Goal: Task Accomplishment & Management: Complete application form

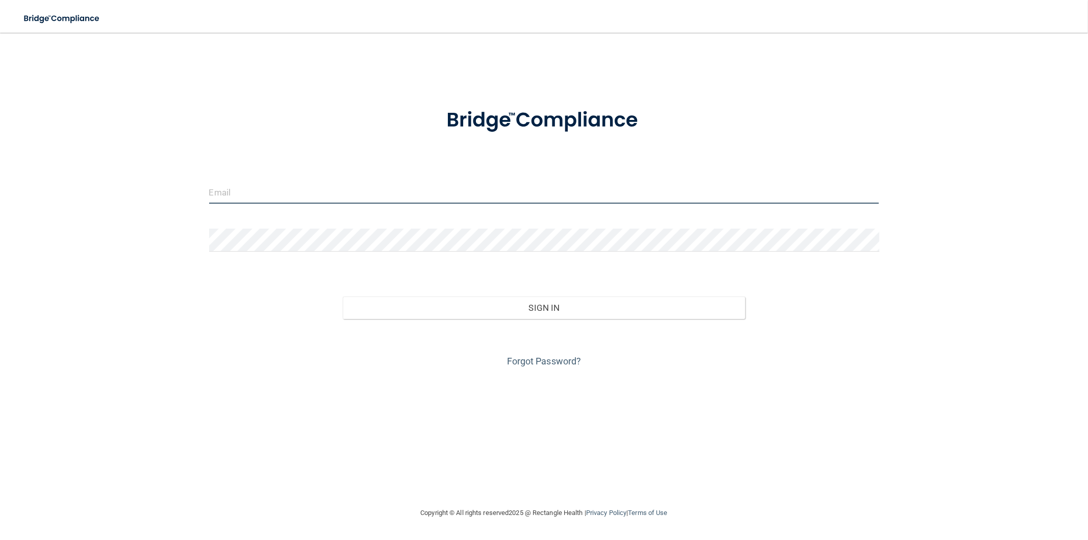
click at [290, 195] on input "email" at bounding box center [544, 192] width 670 height 23
type input "[EMAIL_ADDRESS][DOMAIN_NAME]"
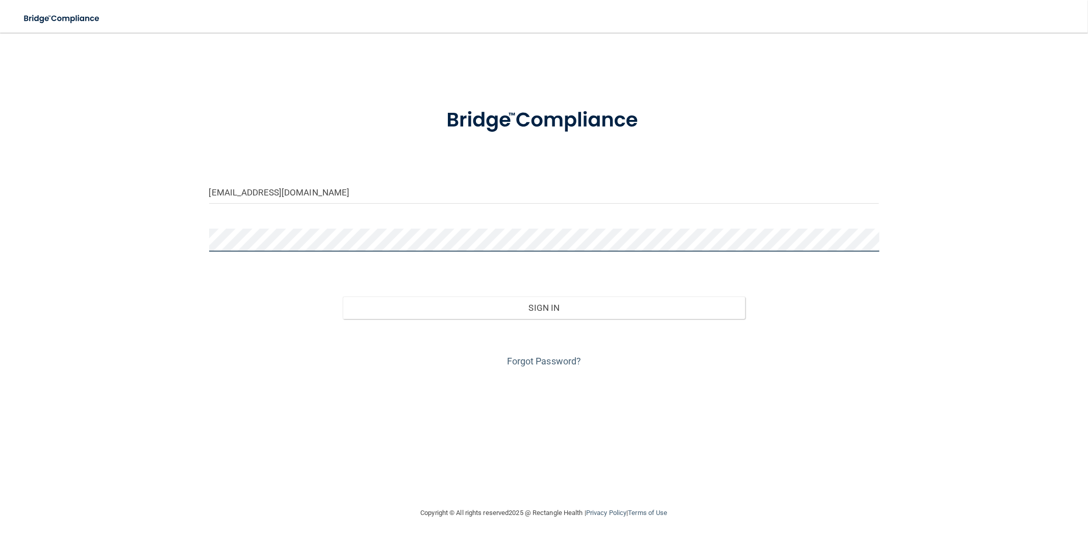
click at [343, 296] on button "Sign In" at bounding box center [544, 307] width 402 height 22
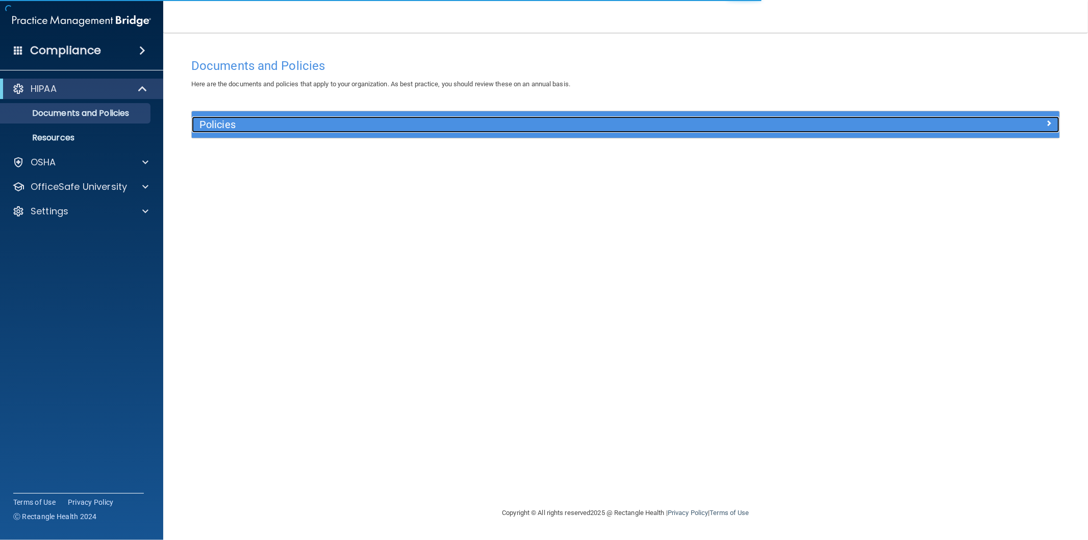
click at [223, 128] on h5 "Policies" at bounding box center [517, 124] width 636 height 11
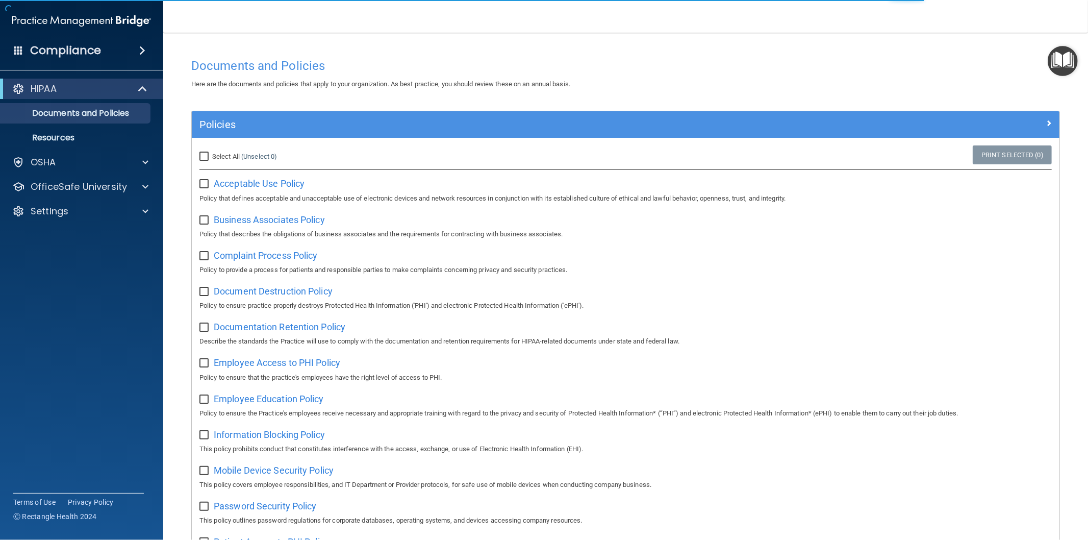
click at [205, 153] on input "Select All (Unselect 0) Unselect All" at bounding box center [205, 157] width 12 height 8
checkbox input "true"
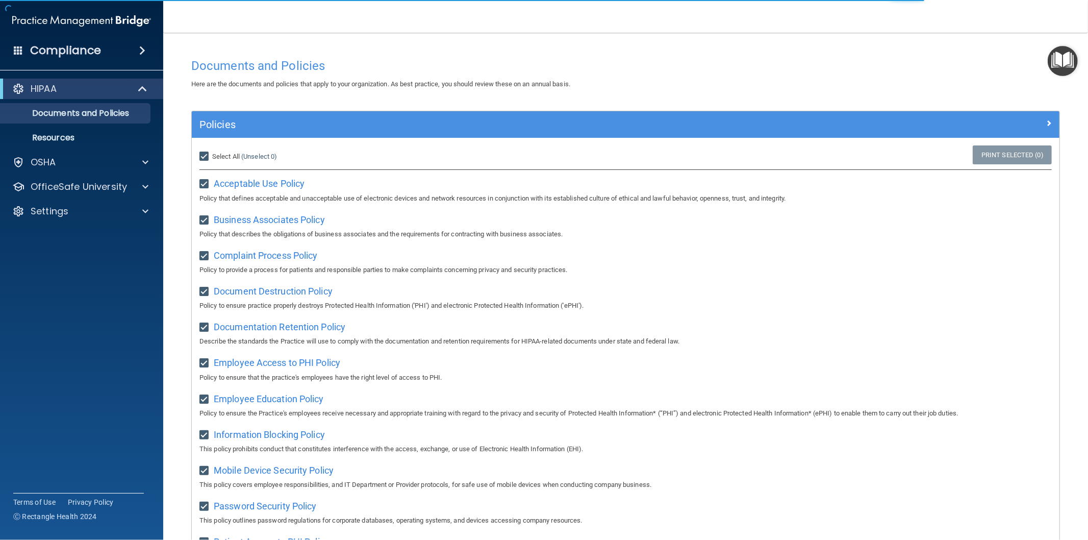
checkbox input "true"
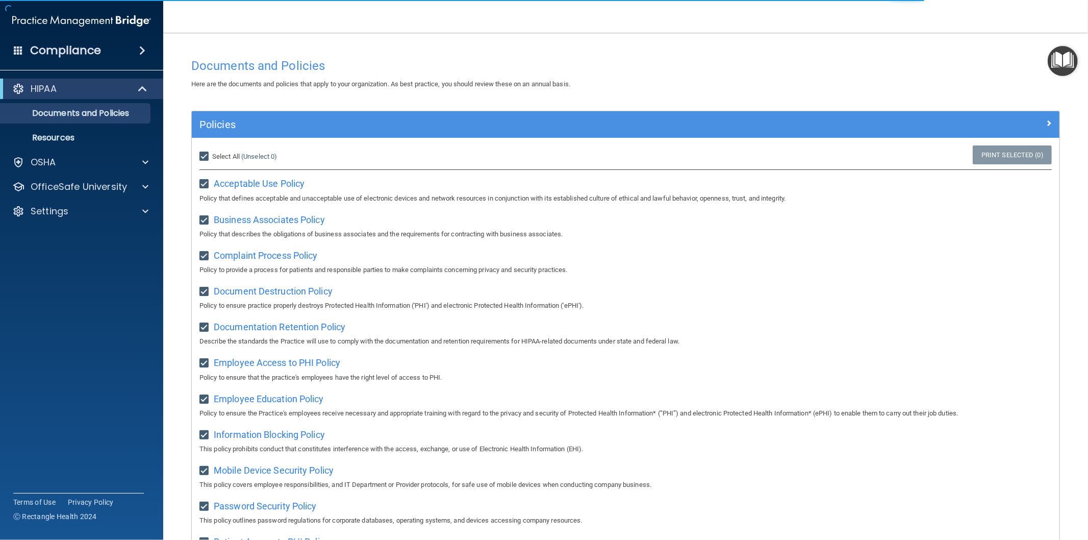
checkbox input "true"
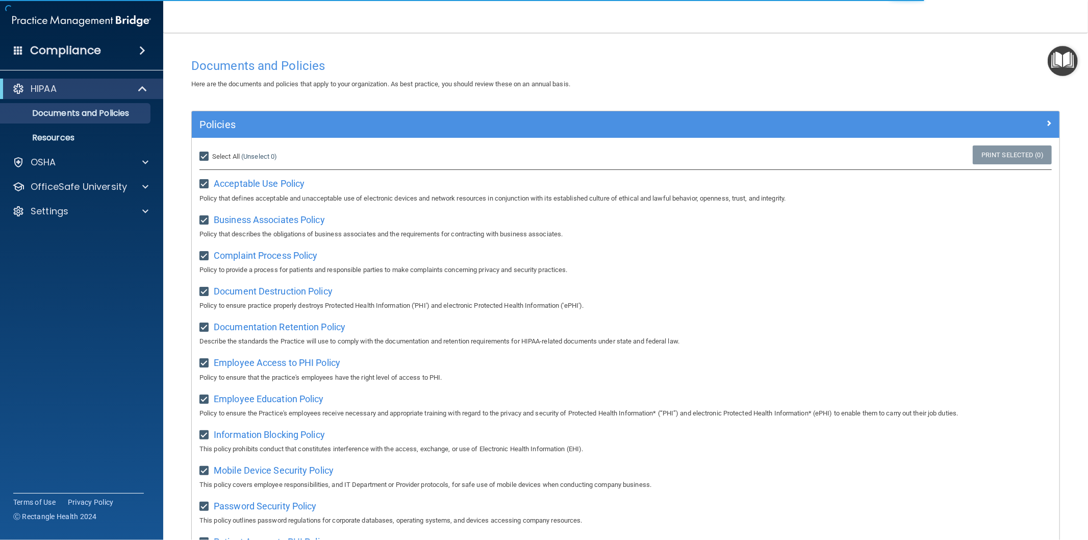
checkbox input "true"
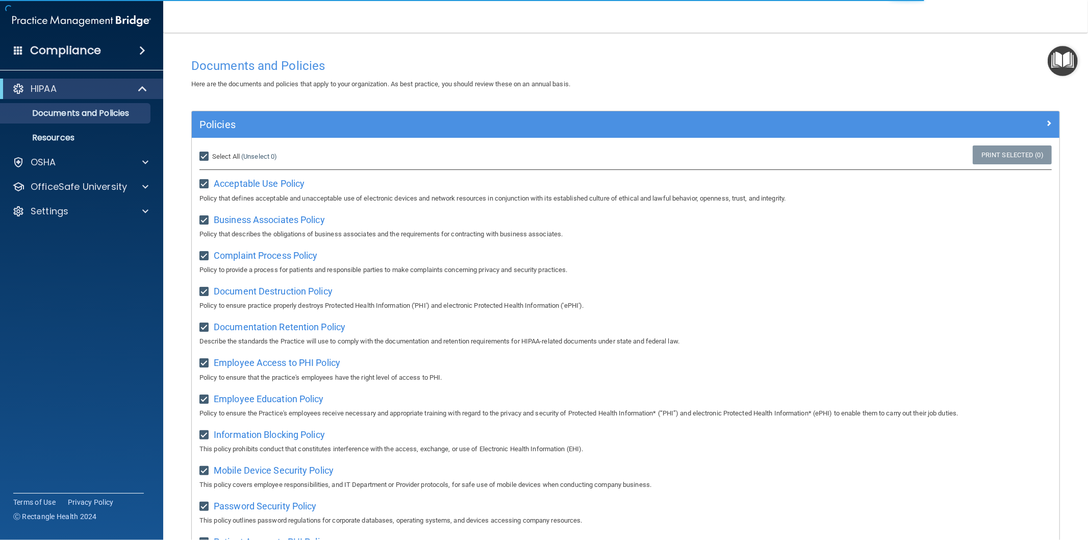
checkbox input "true"
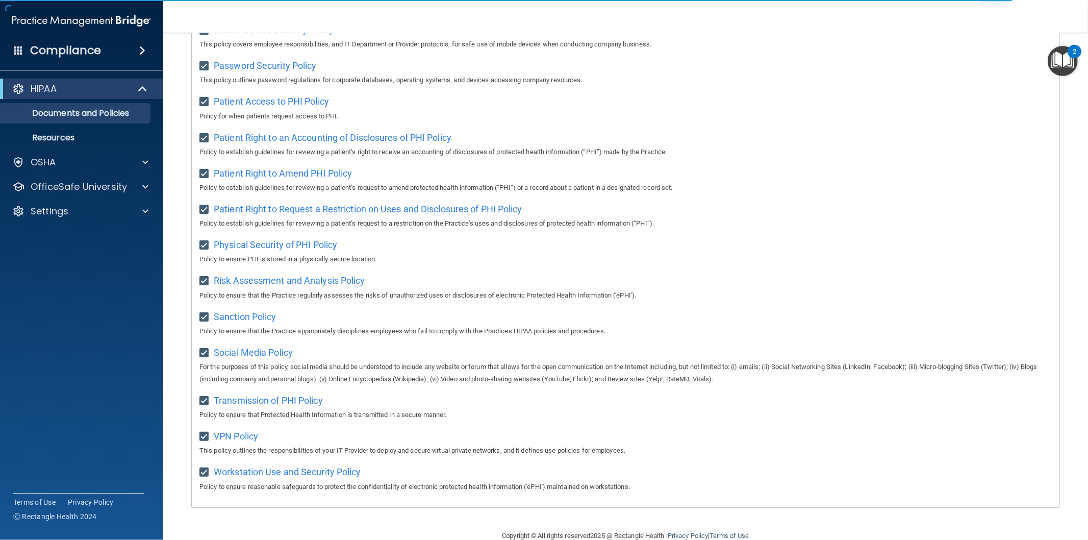
scroll to position [468, 0]
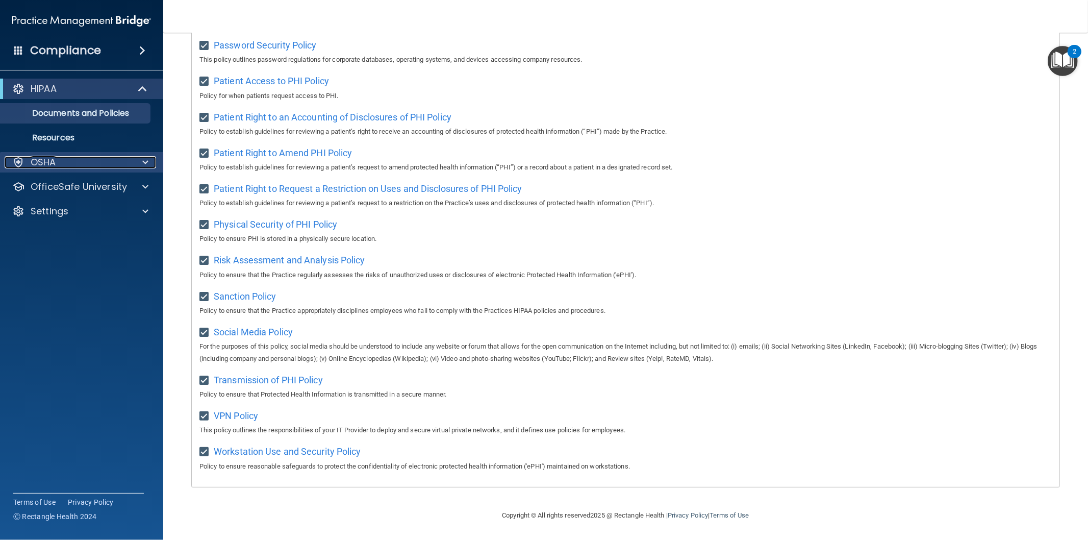
click at [149, 162] on div at bounding box center [144, 162] width 26 height 12
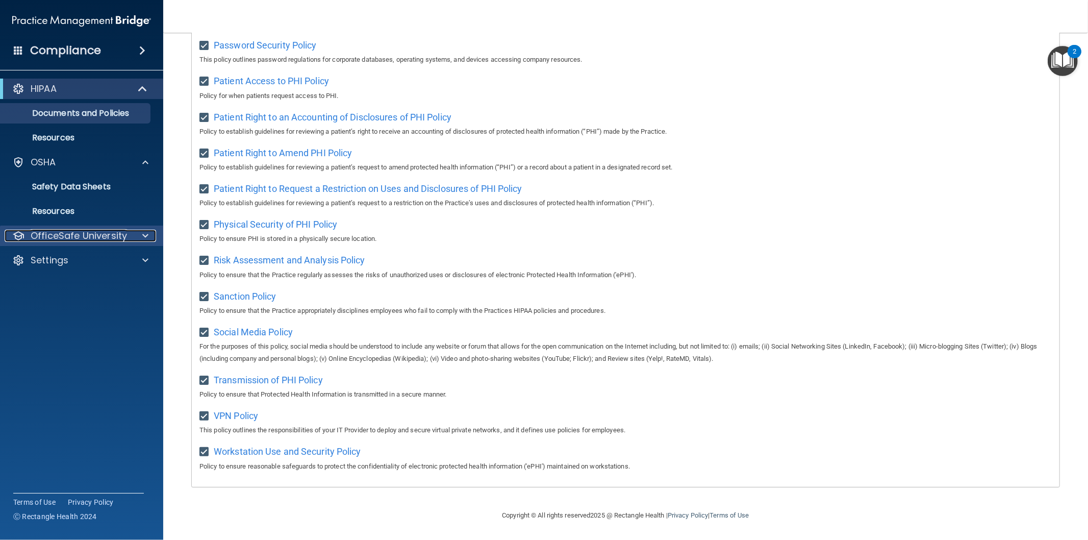
click at [138, 235] on div at bounding box center [144, 236] width 26 height 12
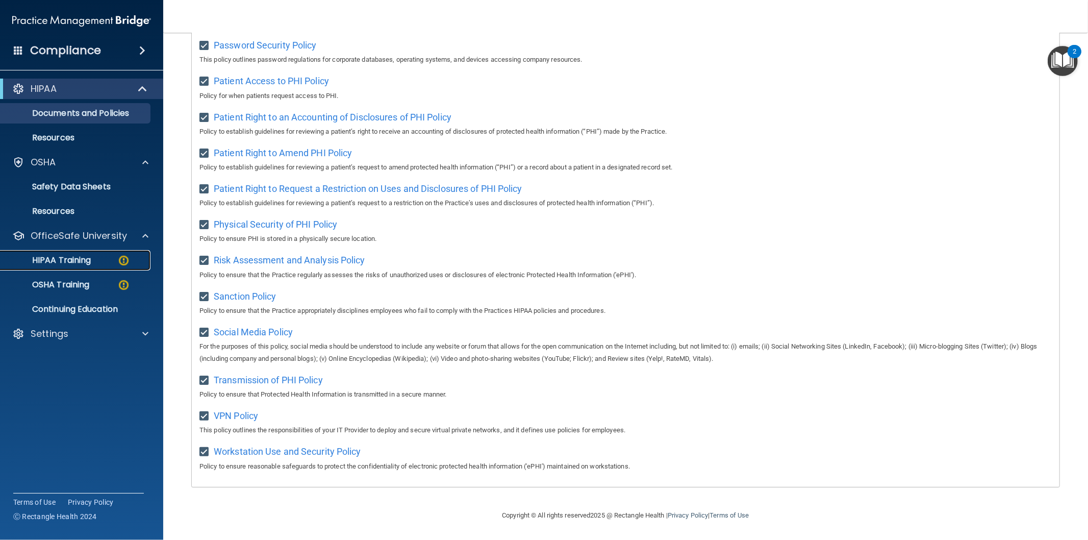
click at [73, 259] on p "HIPAA Training" at bounding box center [49, 260] width 84 height 10
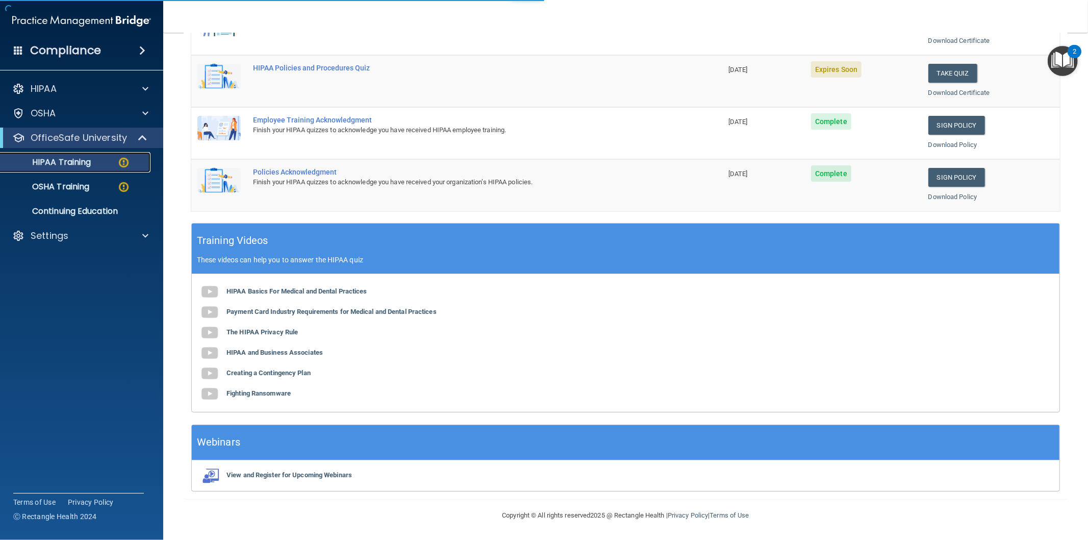
scroll to position [227, 0]
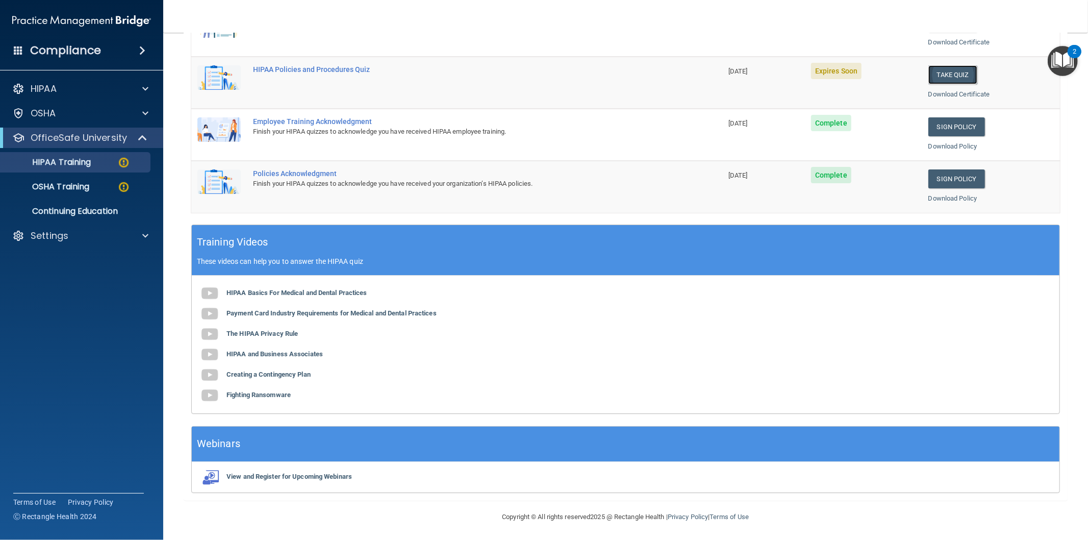
click at [952, 74] on button "Take Quiz" at bounding box center [953, 74] width 49 height 19
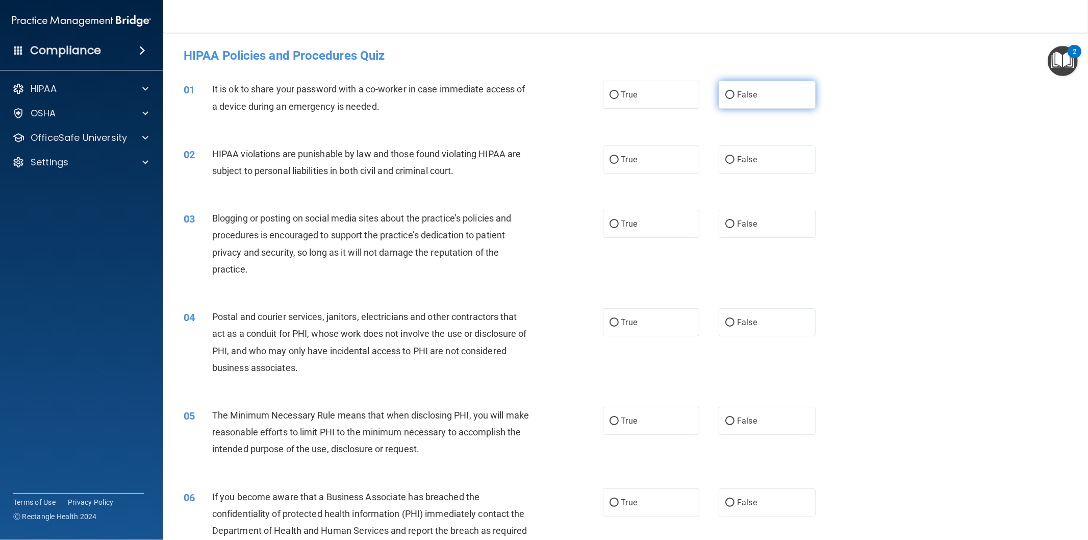
click at [727, 92] on input "False" at bounding box center [730, 95] width 9 height 8
radio input "true"
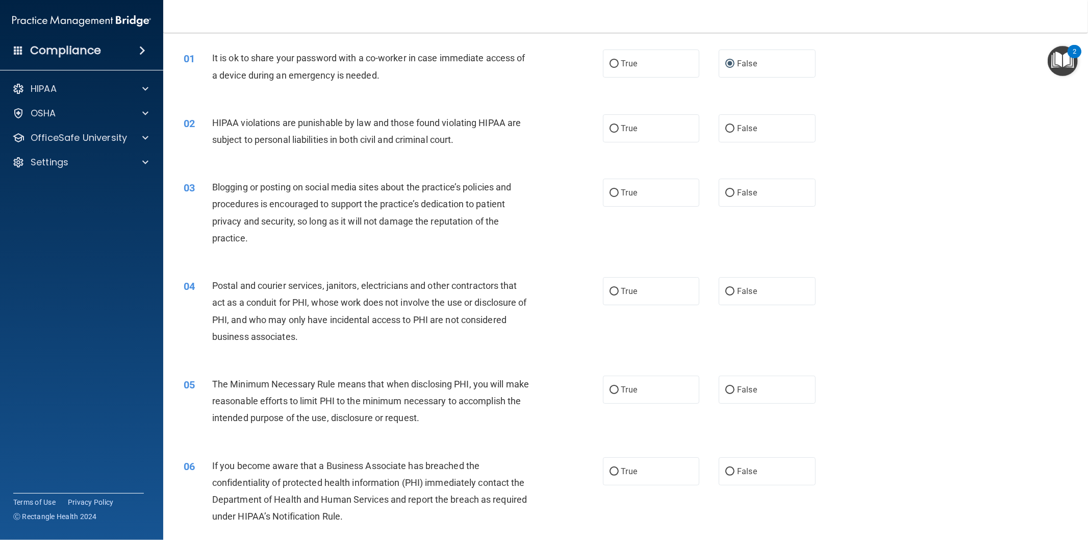
scroll to position [57, 0]
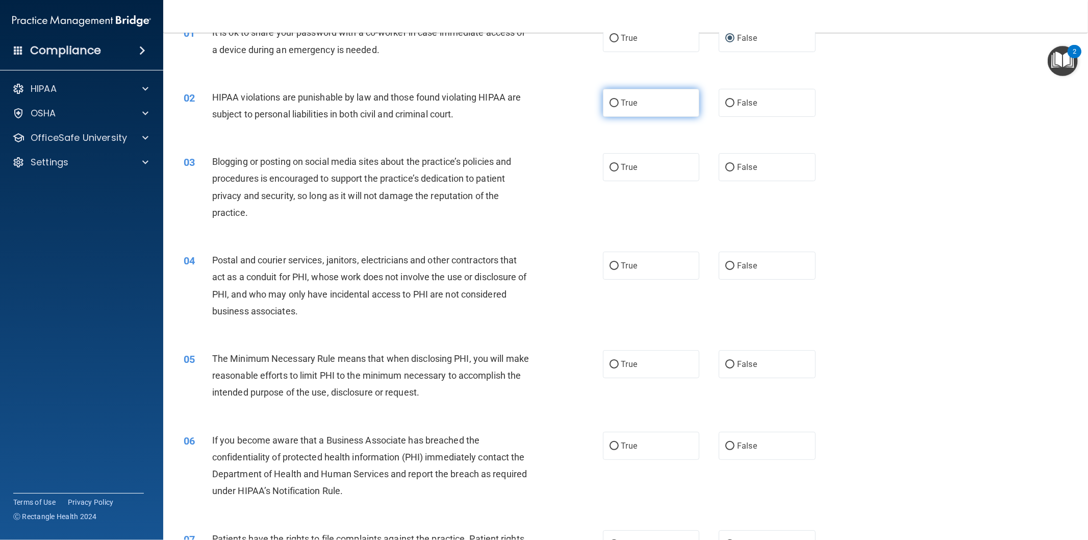
click at [655, 107] on label "True" at bounding box center [651, 103] width 97 height 28
click at [619, 107] on input "True" at bounding box center [614, 103] width 9 height 8
radio input "true"
click at [749, 167] on span "False" at bounding box center [747, 167] width 20 height 10
click at [735, 167] on input "False" at bounding box center [730, 168] width 9 height 8
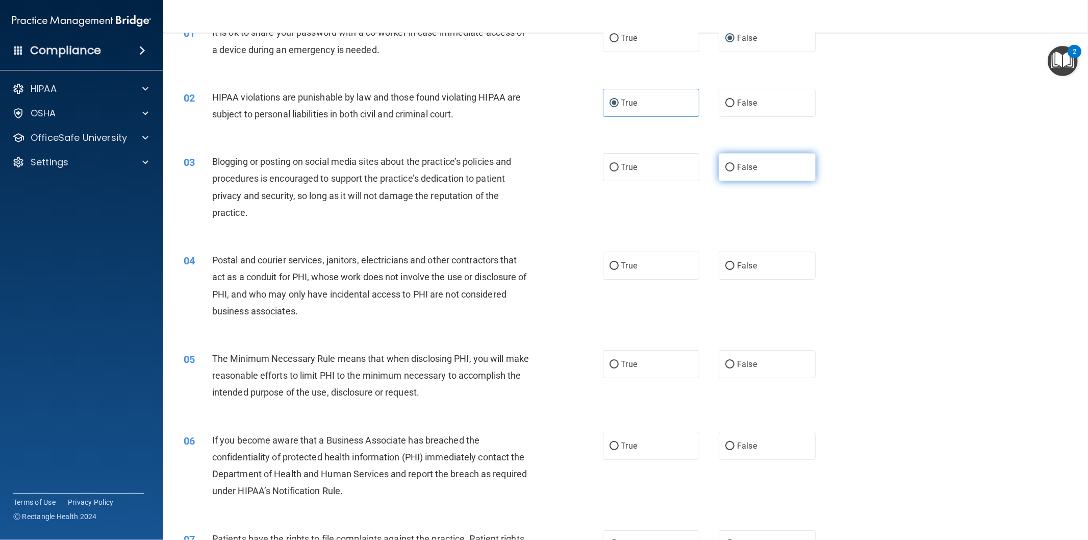
radio input "true"
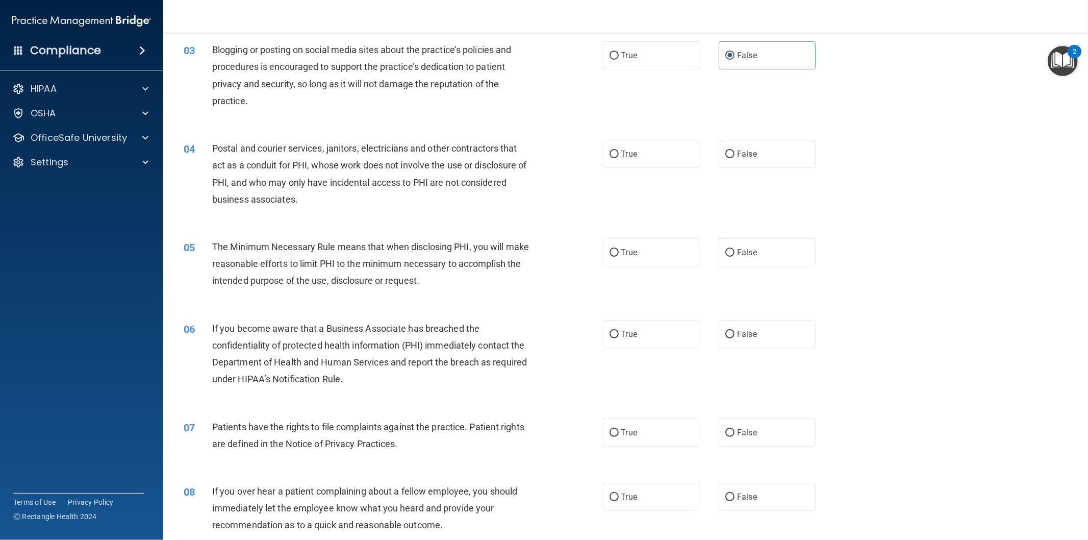
scroll to position [170, 0]
click at [725, 160] on label "False" at bounding box center [767, 152] width 97 height 28
click at [726, 157] on input "False" at bounding box center [730, 153] width 9 height 8
radio input "true"
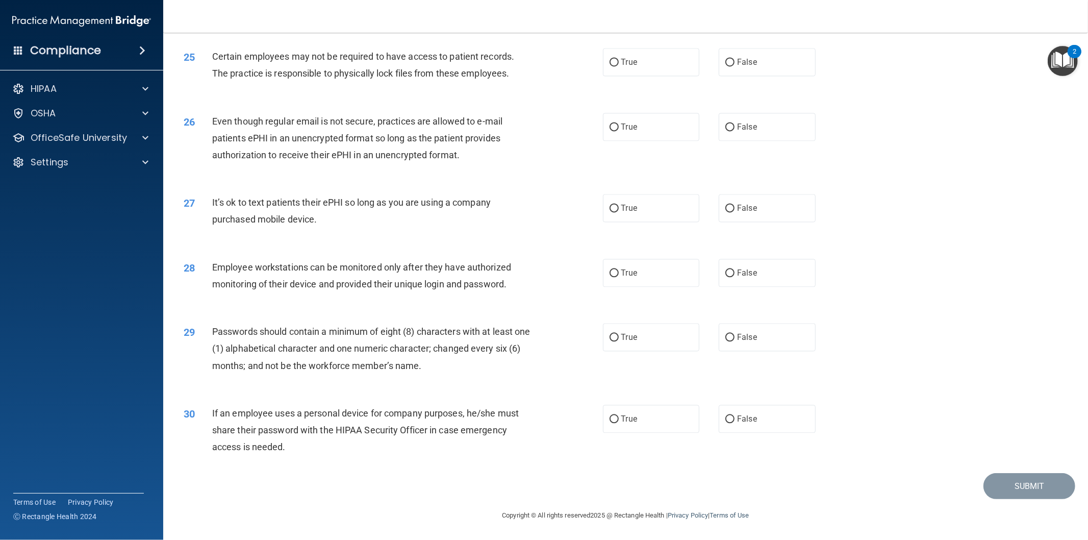
scroll to position [1852, 0]
click at [747, 422] on span "False" at bounding box center [747, 419] width 20 height 10
click at [735, 422] on input "False" at bounding box center [730, 419] width 9 height 8
radio input "true"
click at [628, 344] on label "True" at bounding box center [651, 337] width 97 height 28
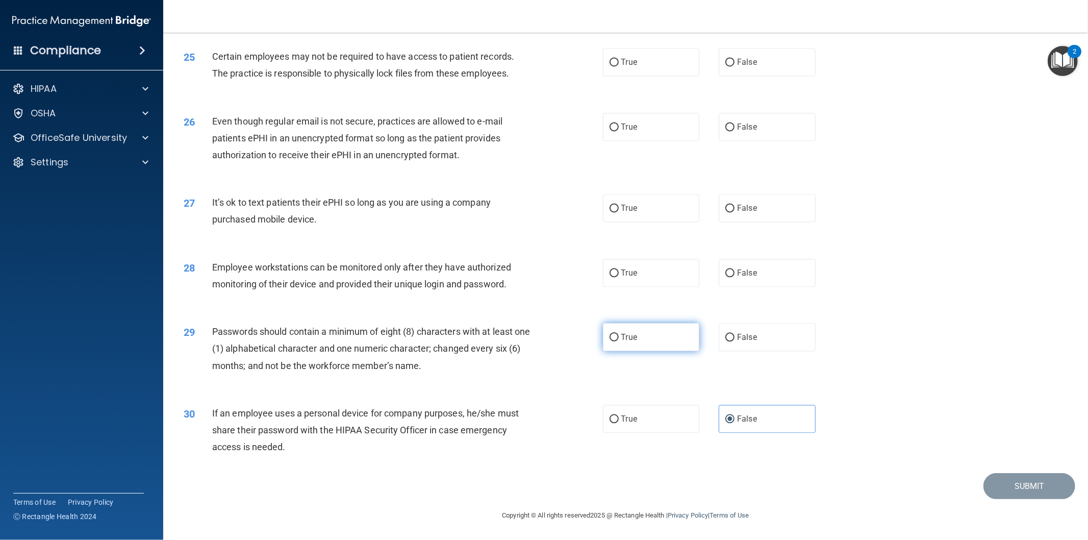
click at [619, 341] on input "True" at bounding box center [614, 338] width 9 height 8
radio input "true"
drag, startPoint x: 733, startPoint y: 271, endPoint x: 609, endPoint y: 256, distance: 125.0
click at [737, 272] on span "False" at bounding box center [747, 273] width 20 height 10
click at [733, 272] on input "False" at bounding box center [730, 273] width 9 height 8
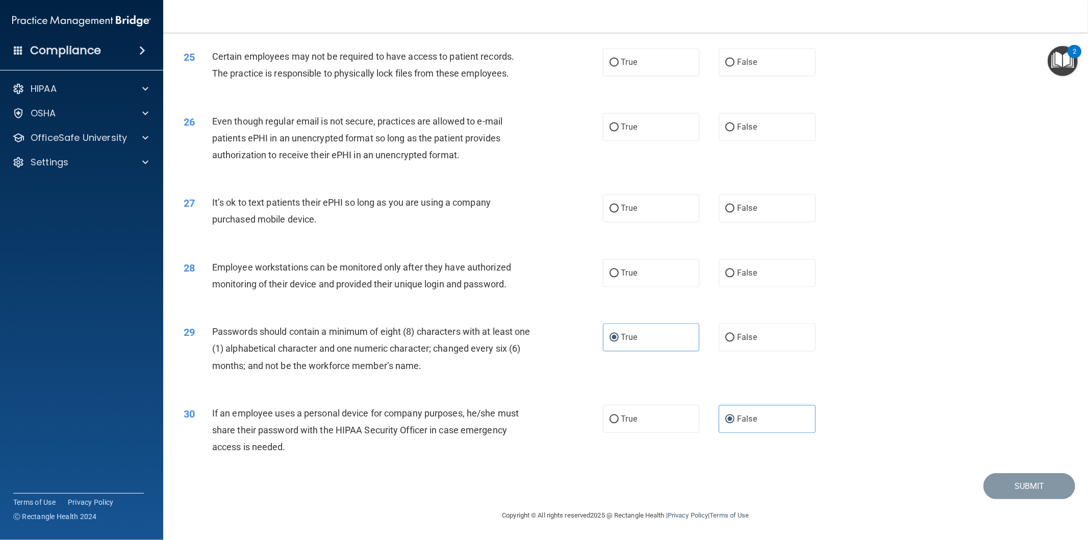
radio input "true"
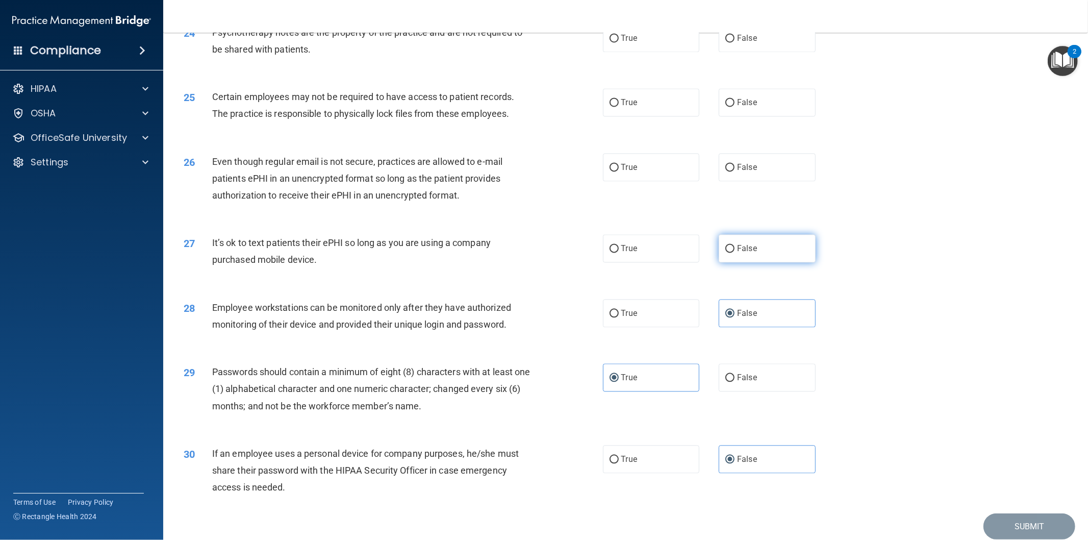
click at [726, 253] on input "False" at bounding box center [730, 249] width 9 height 8
radio input "true"
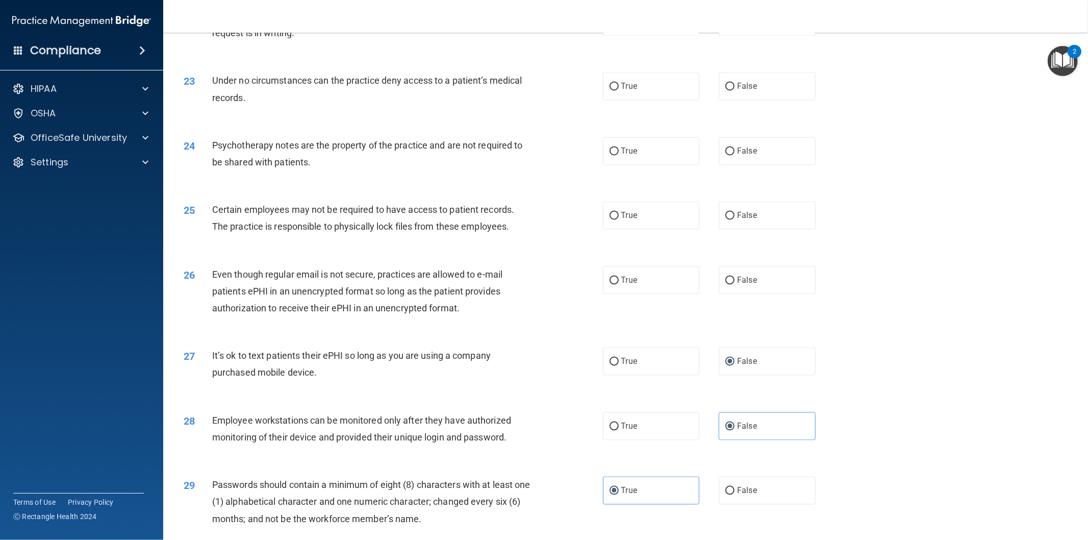
scroll to position [1682, 0]
drag, startPoint x: 771, startPoint y: 295, endPoint x: 759, endPoint y: 295, distance: 12.8
click at [771, 294] on label "False" at bounding box center [767, 280] width 97 height 28
click at [735, 285] on input "False" at bounding box center [730, 281] width 9 height 8
radio input "true"
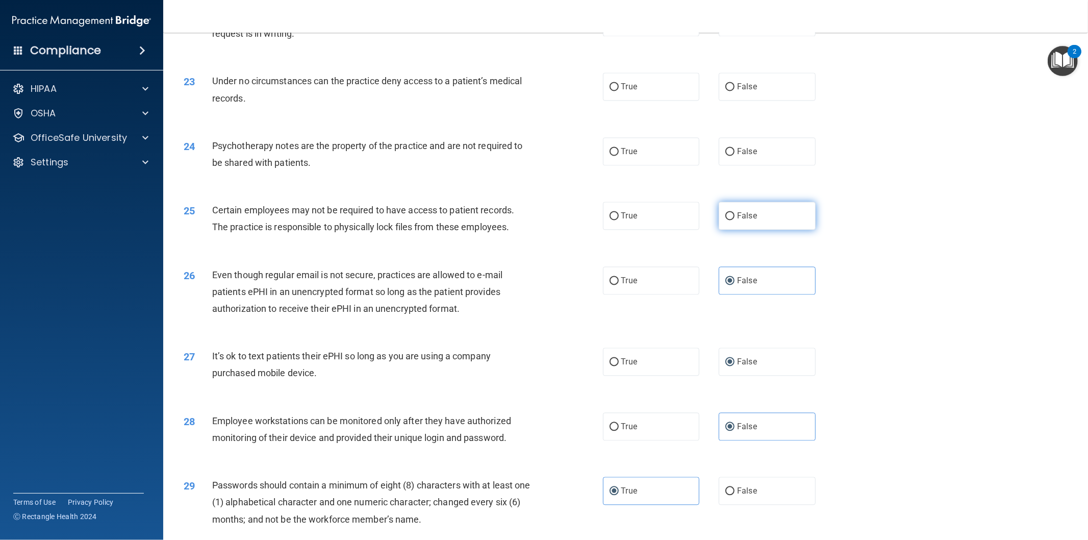
click at [719, 230] on label "False" at bounding box center [767, 216] width 97 height 28
click at [726, 220] on input "False" at bounding box center [730, 216] width 9 height 8
radio input "true"
click at [627, 220] on span "True" at bounding box center [629, 216] width 16 height 10
click at [619, 220] on input "True" at bounding box center [614, 216] width 9 height 8
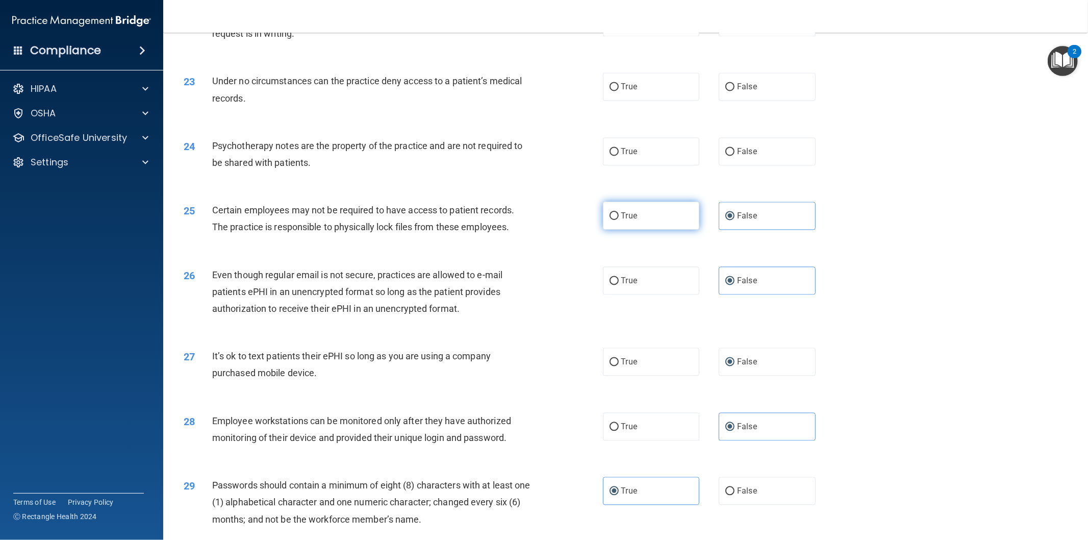
radio input "true"
radio input "false"
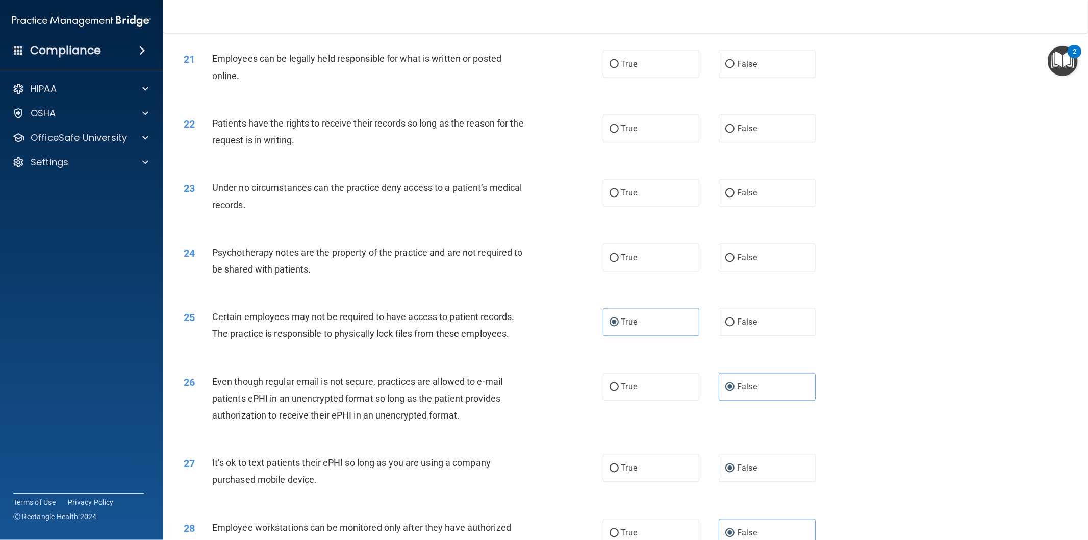
scroll to position [1568, 0]
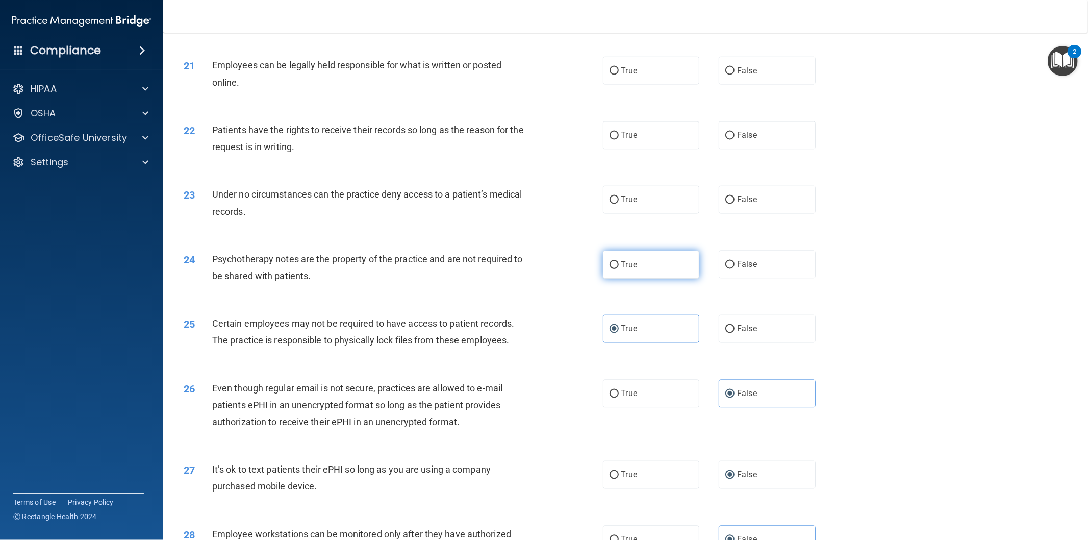
click at [631, 267] on label "True" at bounding box center [651, 265] width 97 height 28
click at [619, 267] on input "True" at bounding box center [614, 265] width 9 height 8
radio input "true"
click at [782, 214] on label "False" at bounding box center [767, 200] width 97 height 28
click at [735, 204] on input "False" at bounding box center [730, 200] width 9 height 8
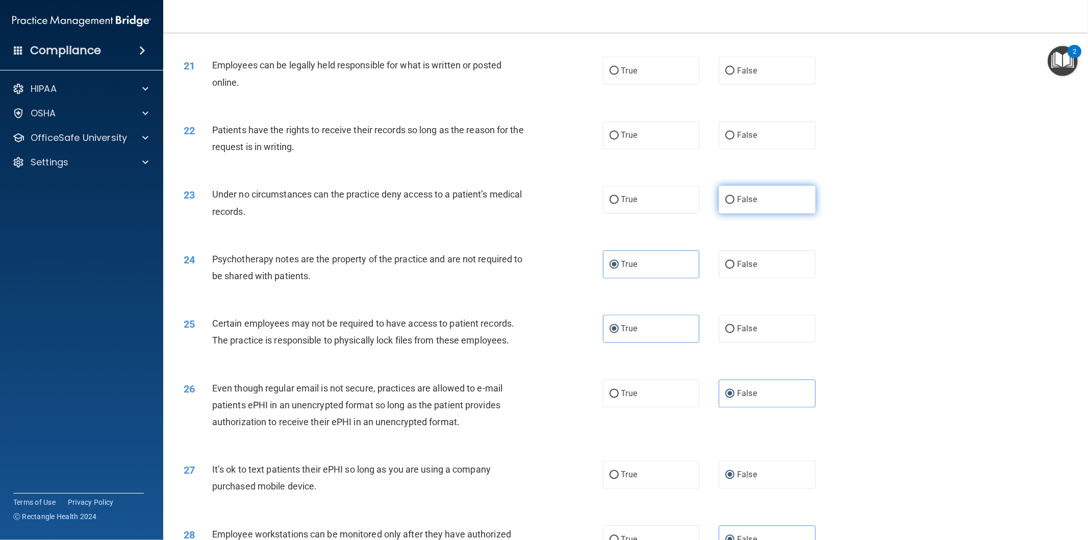
radio input "true"
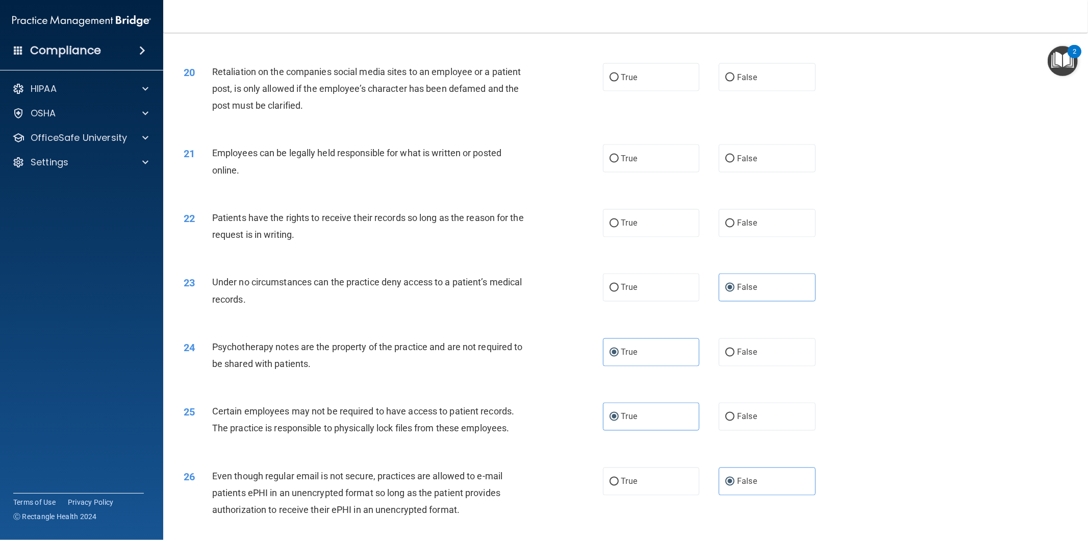
scroll to position [1455, 0]
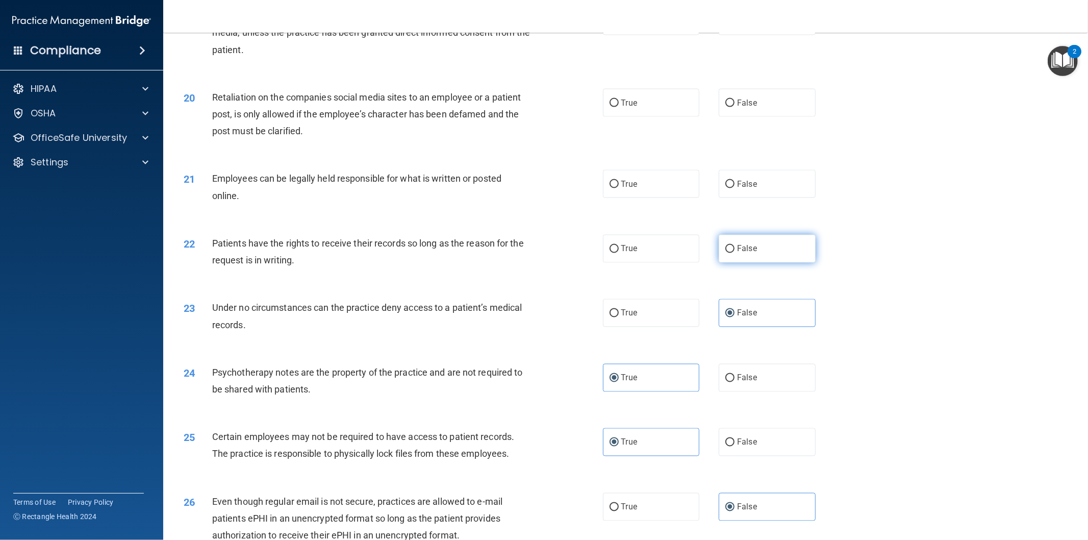
click at [726, 253] on input "False" at bounding box center [730, 249] width 9 height 8
radio input "true"
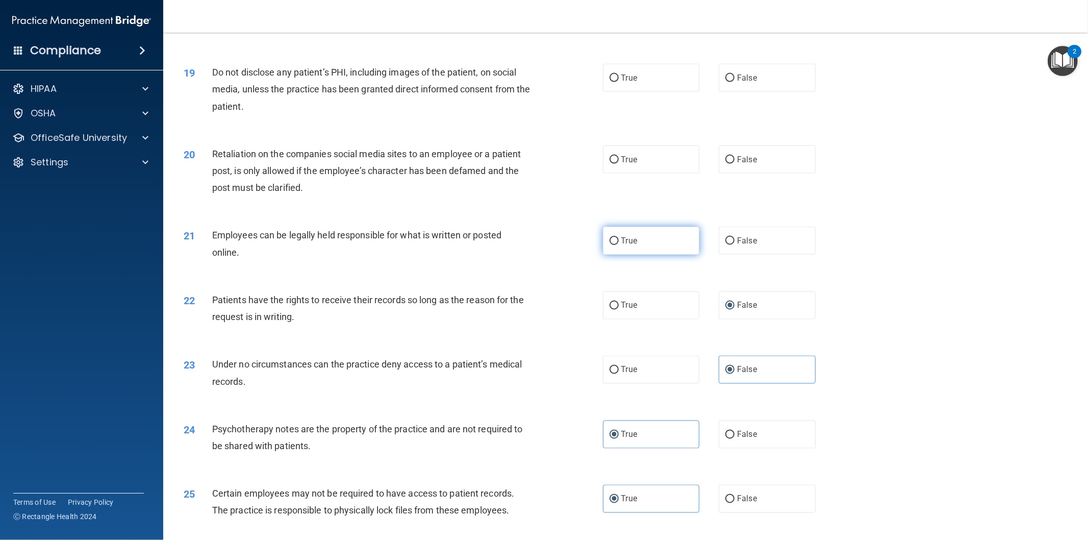
click at [631, 255] on label "True" at bounding box center [651, 241] width 97 height 28
click at [619, 245] on input "True" at bounding box center [614, 241] width 9 height 8
radio input "true"
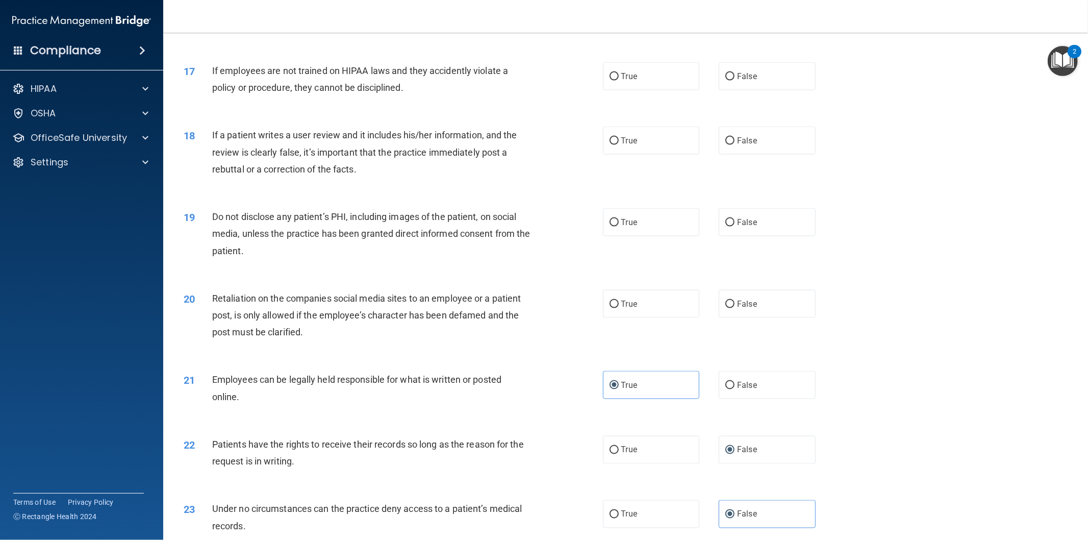
scroll to position [1228, 0]
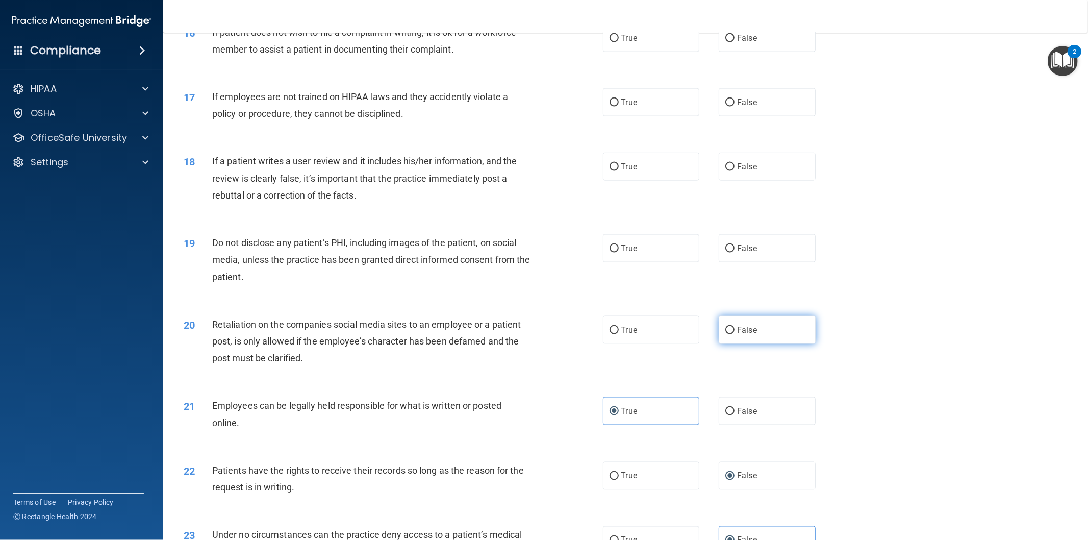
click at [763, 344] on label "False" at bounding box center [767, 330] width 97 height 28
click at [735, 334] on input "False" at bounding box center [730, 331] width 9 height 8
radio input "true"
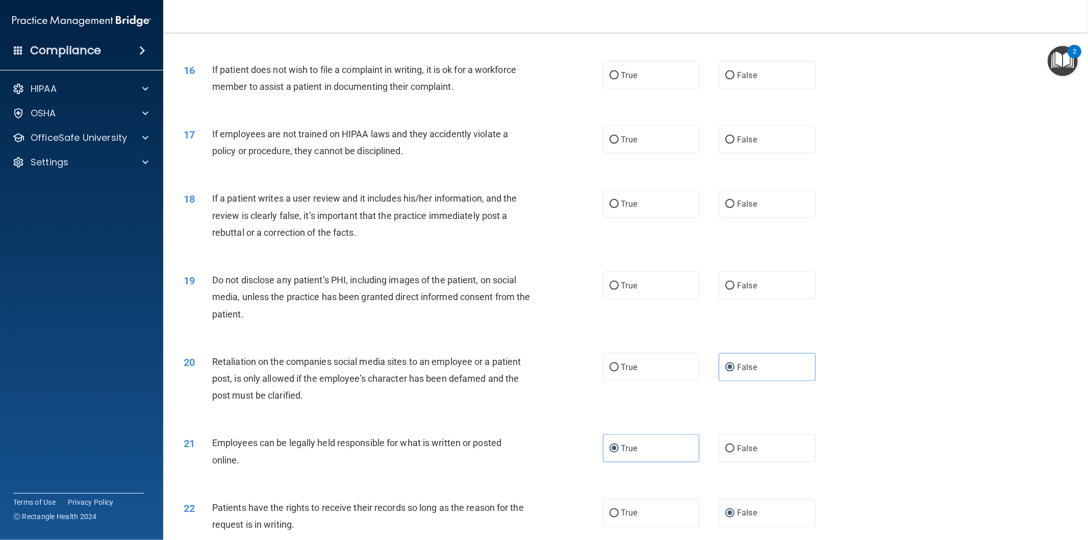
scroll to position [1171, 0]
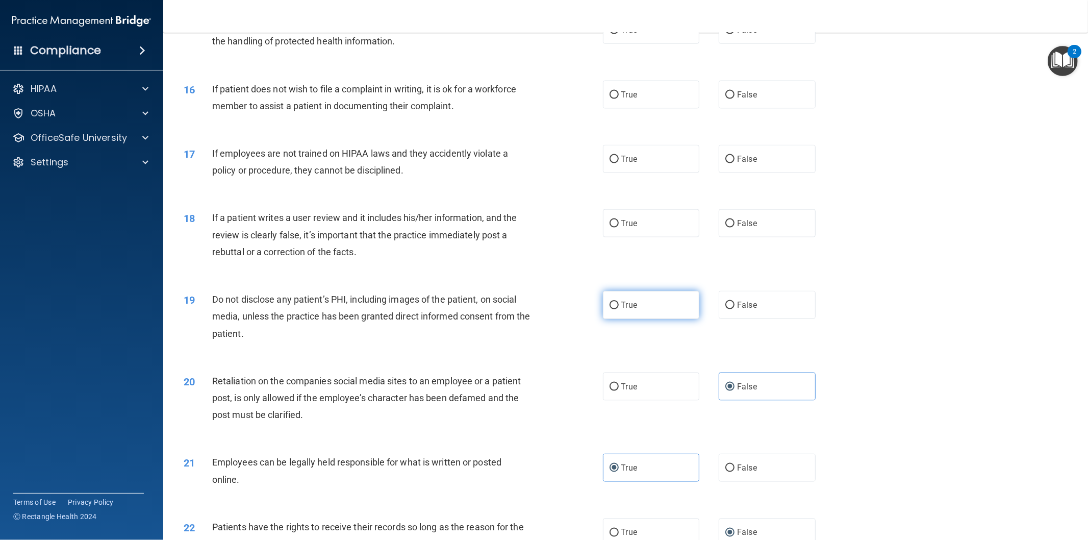
click at [621, 310] on span "True" at bounding box center [629, 305] width 16 height 10
click at [616, 309] on input "True" at bounding box center [614, 306] width 9 height 8
radio input "true"
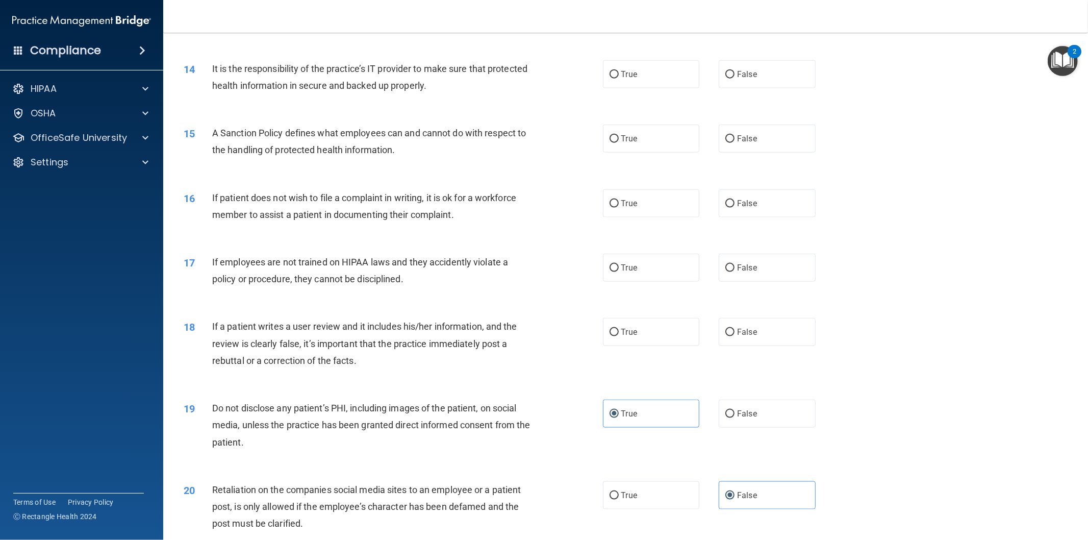
scroll to position [1058, 0]
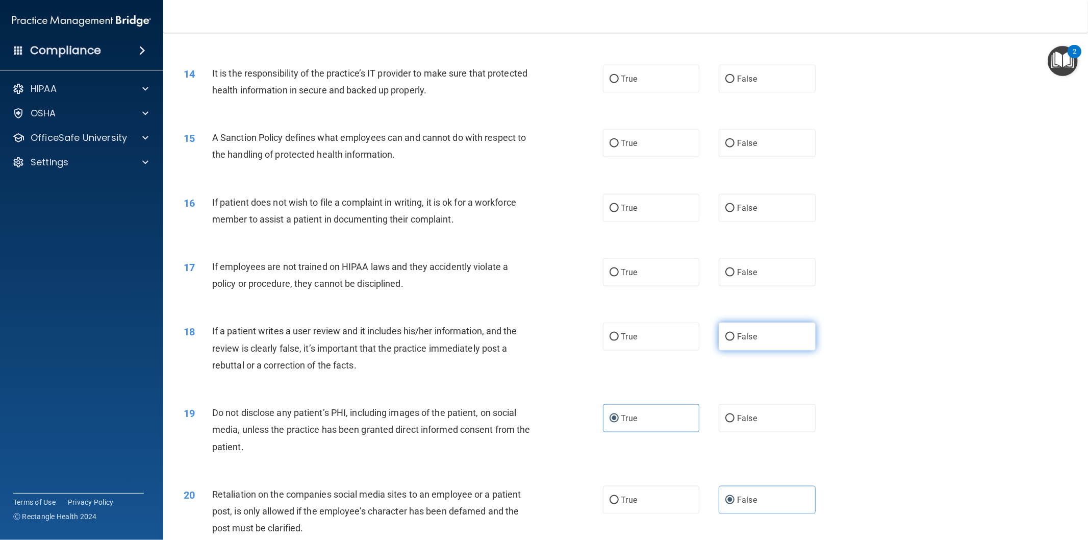
click at [786, 345] on label "False" at bounding box center [767, 336] width 97 height 28
click at [735, 341] on input "False" at bounding box center [730, 337] width 9 height 8
radio input "true"
click at [719, 286] on label "False" at bounding box center [767, 272] width 97 height 28
click at [726, 277] on input "False" at bounding box center [730, 273] width 9 height 8
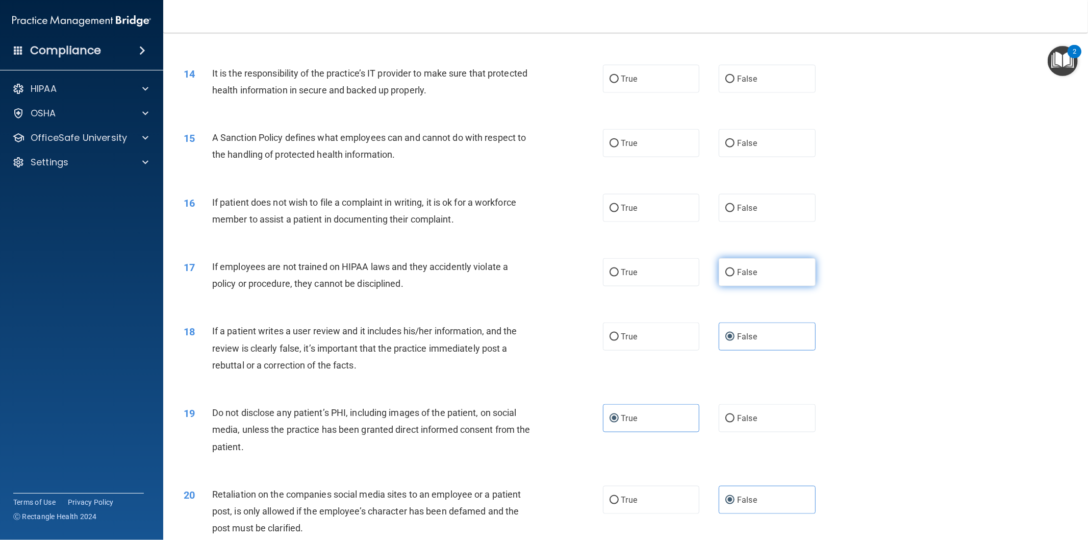
radio input "true"
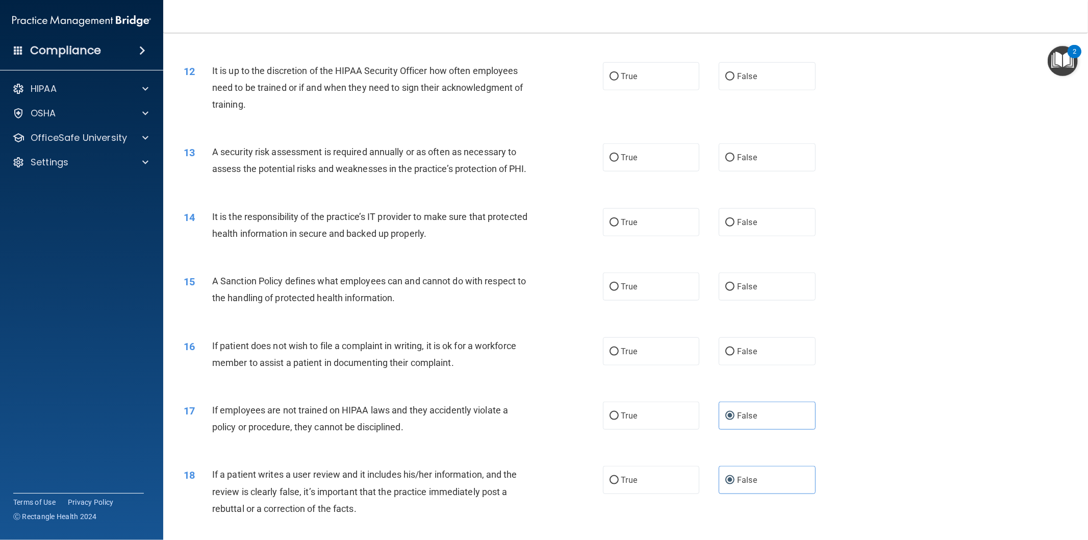
scroll to position [888, 0]
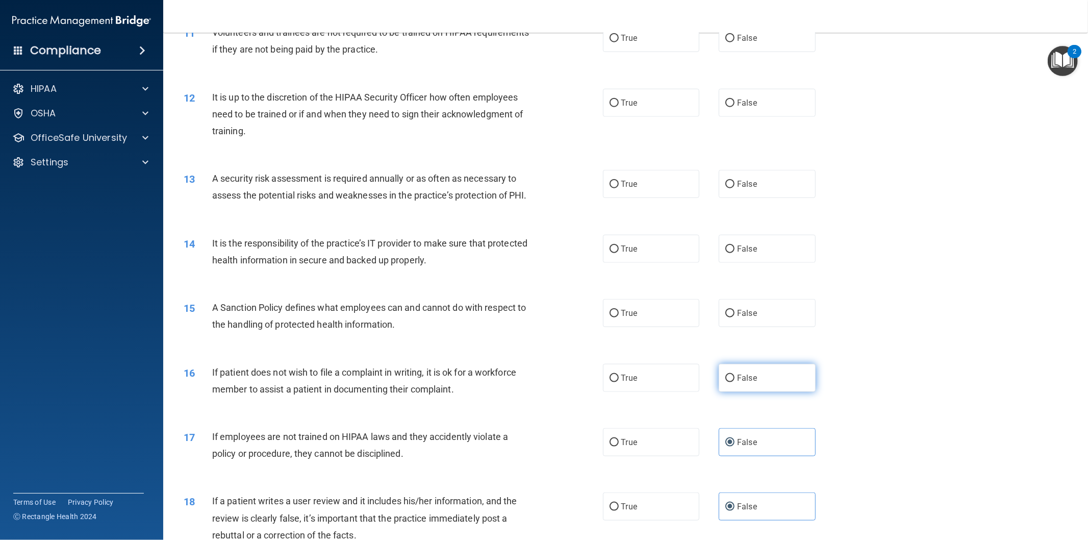
click at [732, 392] on label "False" at bounding box center [767, 378] width 97 height 28
click at [732, 382] on input "False" at bounding box center [730, 379] width 9 height 8
radio input "true"
click at [670, 327] on label "True" at bounding box center [651, 313] width 97 height 28
click at [619, 317] on input "True" at bounding box center [614, 314] width 9 height 8
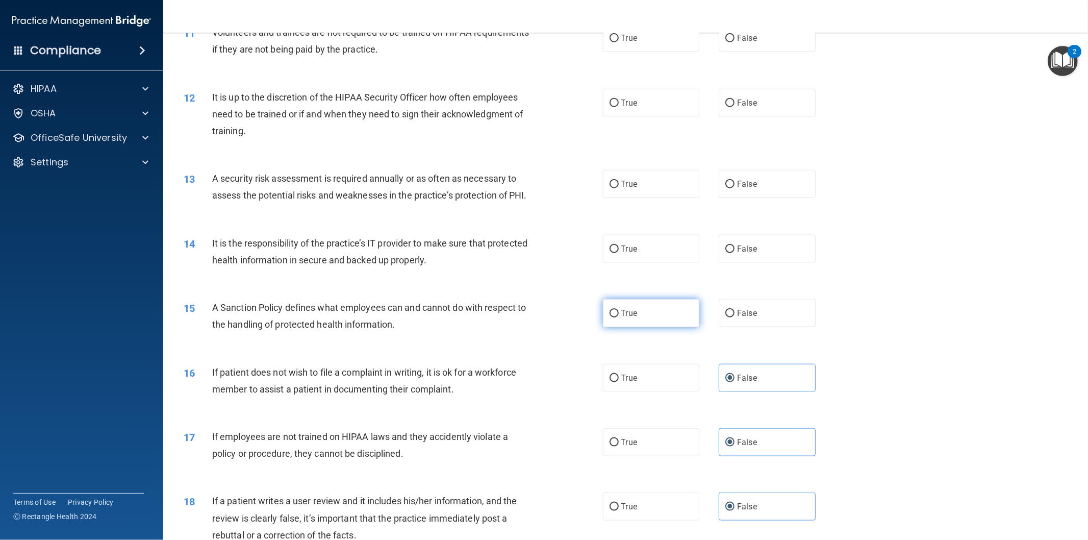
radio input "true"
click at [610, 253] on input "True" at bounding box center [614, 249] width 9 height 8
radio input "true"
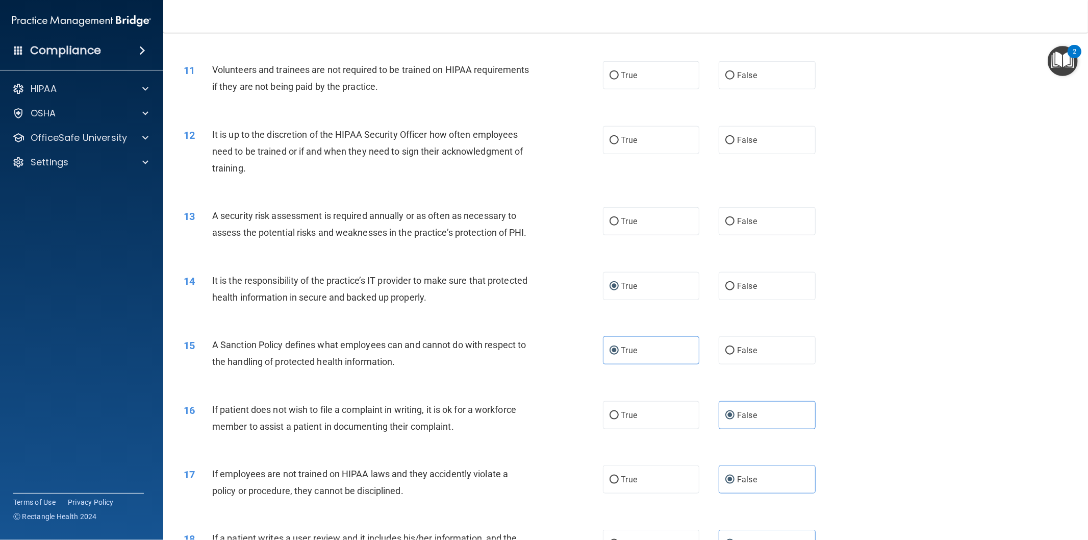
scroll to position [832, 0]
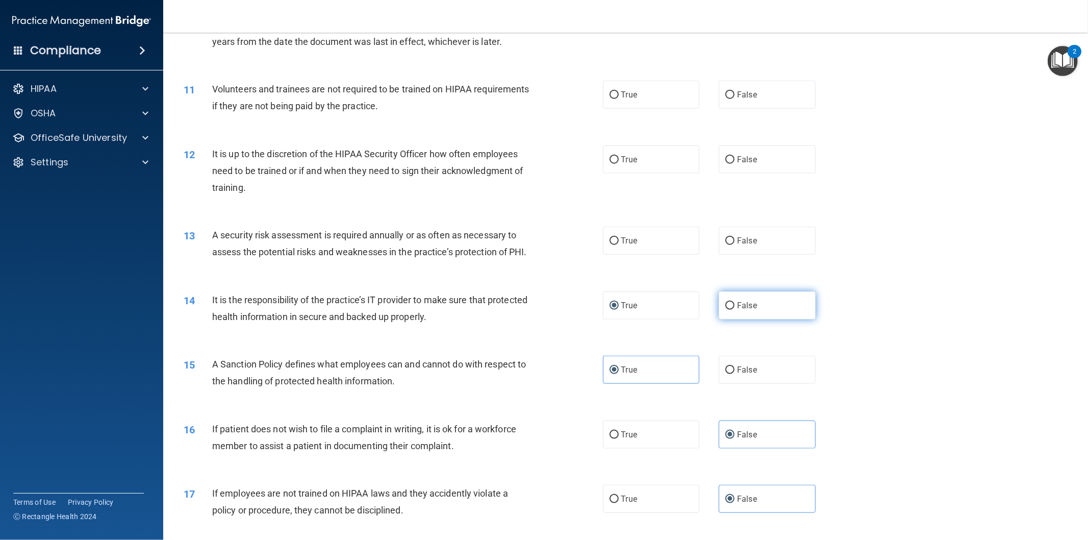
click at [737, 310] on span "False" at bounding box center [747, 306] width 20 height 10
click at [732, 310] on input "False" at bounding box center [730, 306] width 9 height 8
radio input "true"
radio input "false"
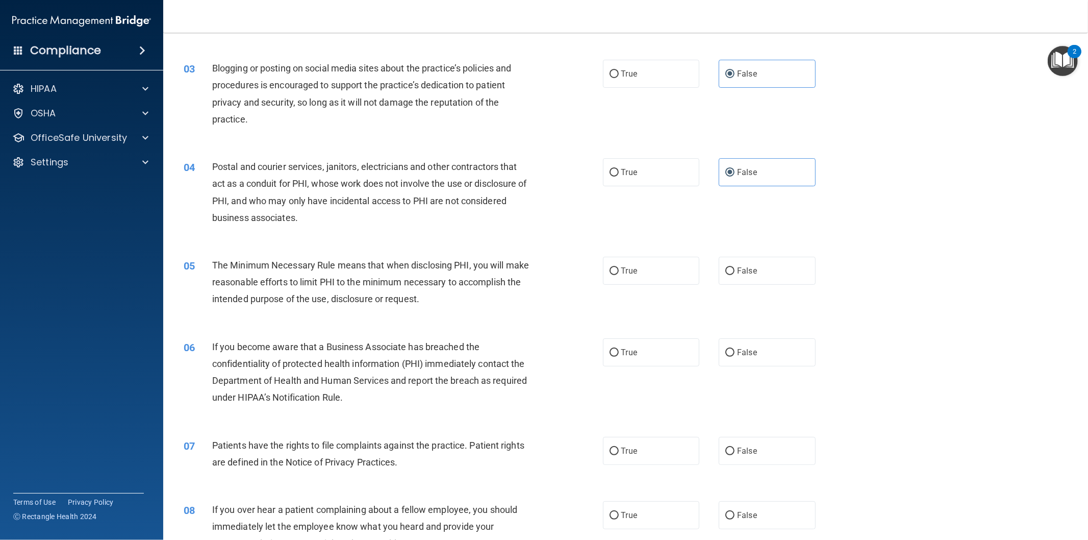
scroll to position [151, 0]
click at [666, 262] on label "True" at bounding box center [651, 270] width 97 height 28
click at [619, 266] on input "True" at bounding box center [614, 270] width 9 height 8
radio input "true"
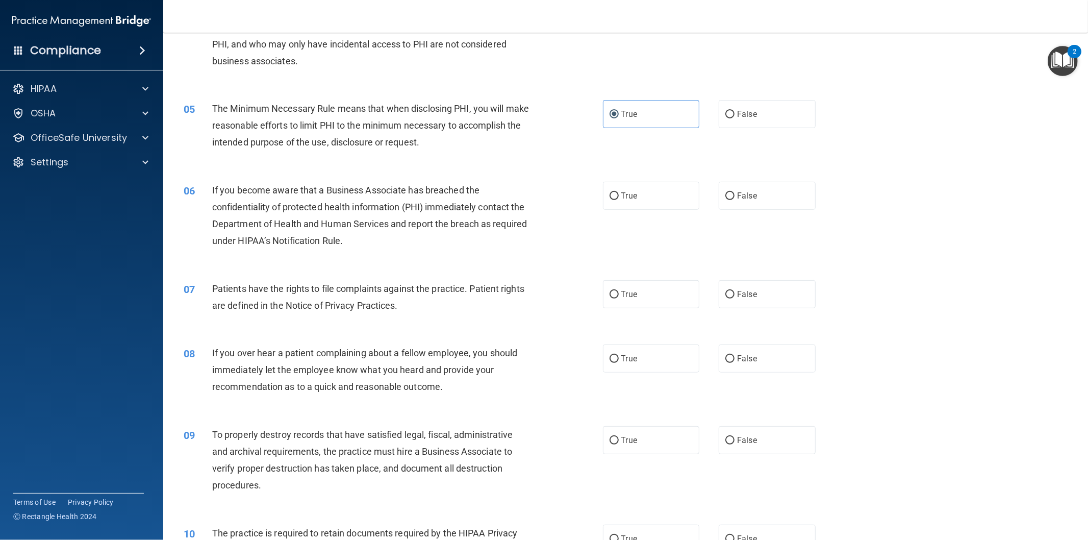
scroll to position [321, 0]
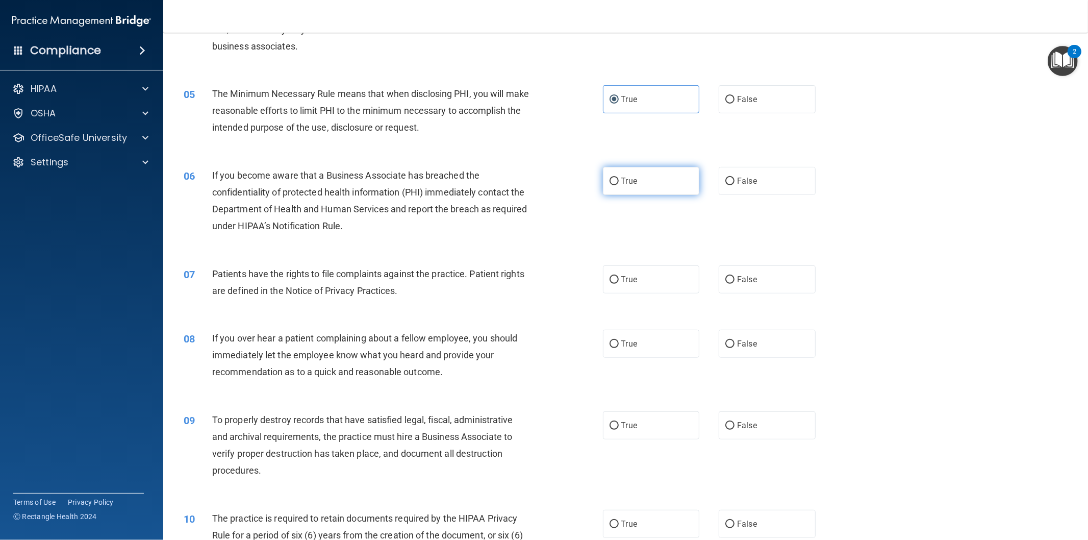
click at [632, 184] on span "True" at bounding box center [629, 181] width 16 height 10
click at [619, 184] on input "True" at bounding box center [614, 182] width 9 height 8
radio input "true"
click at [638, 281] on label "True" at bounding box center [651, 279] width 97 height 28
click at [619, 281] on input "True" at bounding box center [614, 280] width 9 height 8
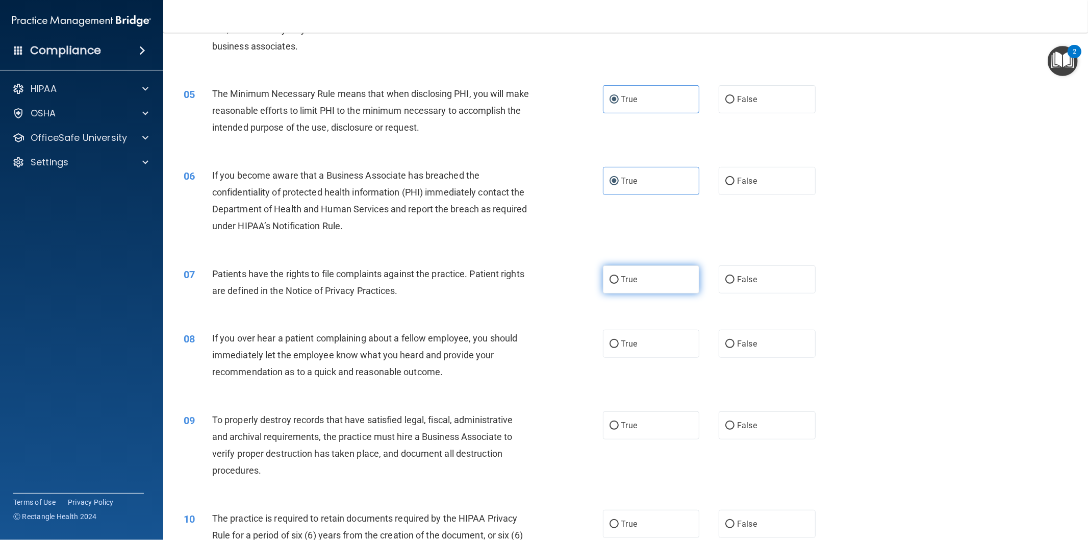
radio input "true"
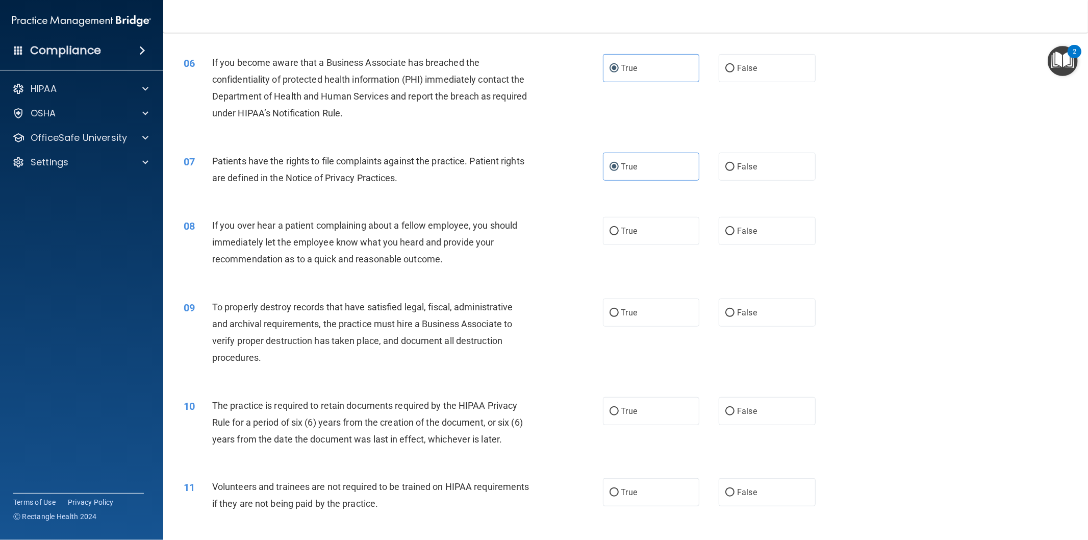
scroll to position [435, 0]
click at [760, 238] on label "False" at bounding box center [767, 230] width 97 height 28
click at [735, 235] on input "False" at bounding box center [730, 231] width 9 height 8
radio input "true"
drag, startPoint x: 623, startPoint y: 308, endPoint x: 625, endPoint y: 313, distance: 5.2
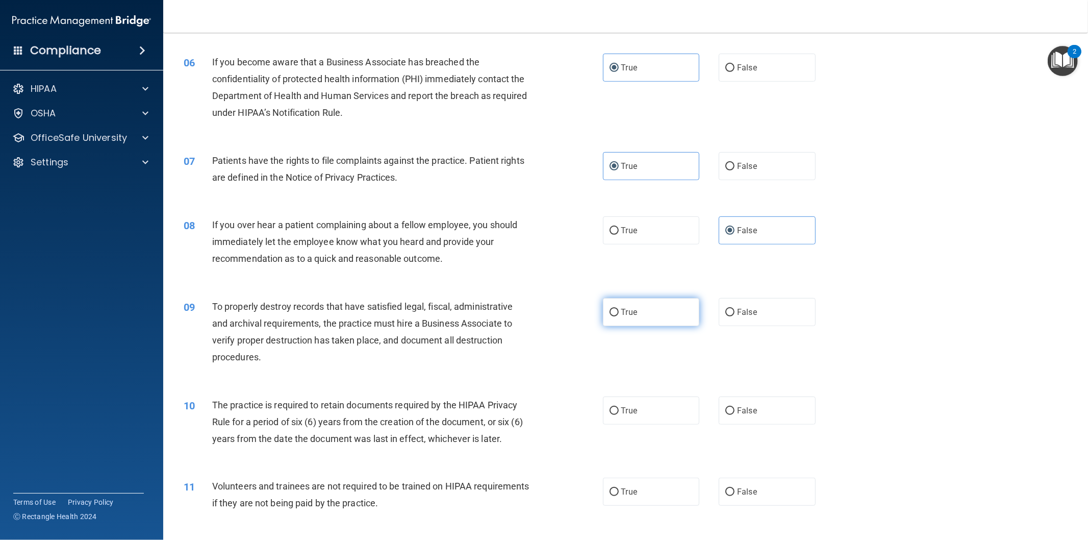
click at [625, 309] on span "True" at bounding box center [629, 312] width 16 height 10
click at [619, 309] on input "True" at bounding box center [614, 313] width 9 height 8
radio input "true"
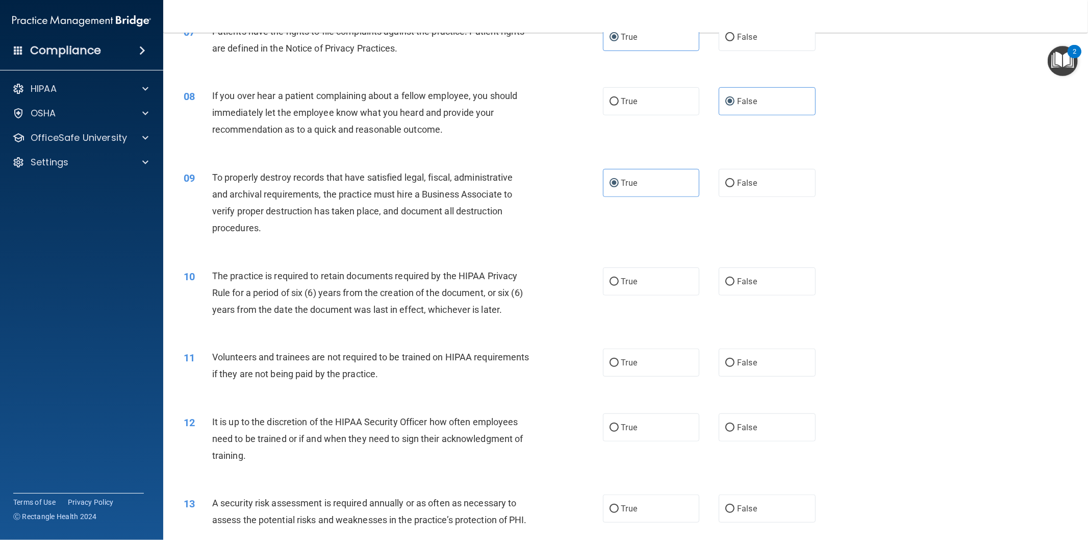
scroll to position [605, 0]
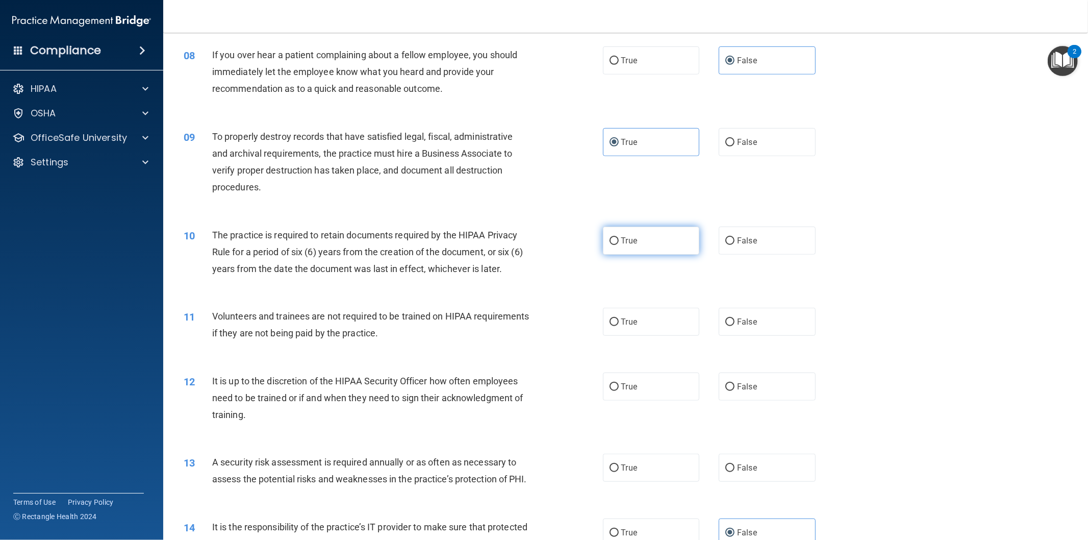
click at [609, 250] on label "True" at bounding box center [651, 241] width 97 height 28
click at [610, 245] on input "True" at bounding box center [614, 241] width 9 height 8
radio input "true"
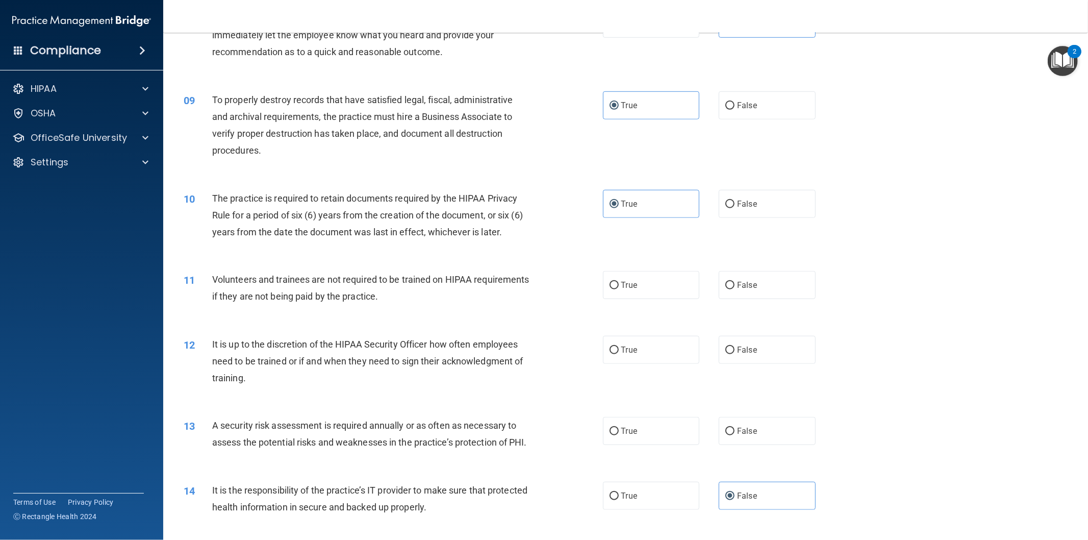
scroll to position [661, 0]
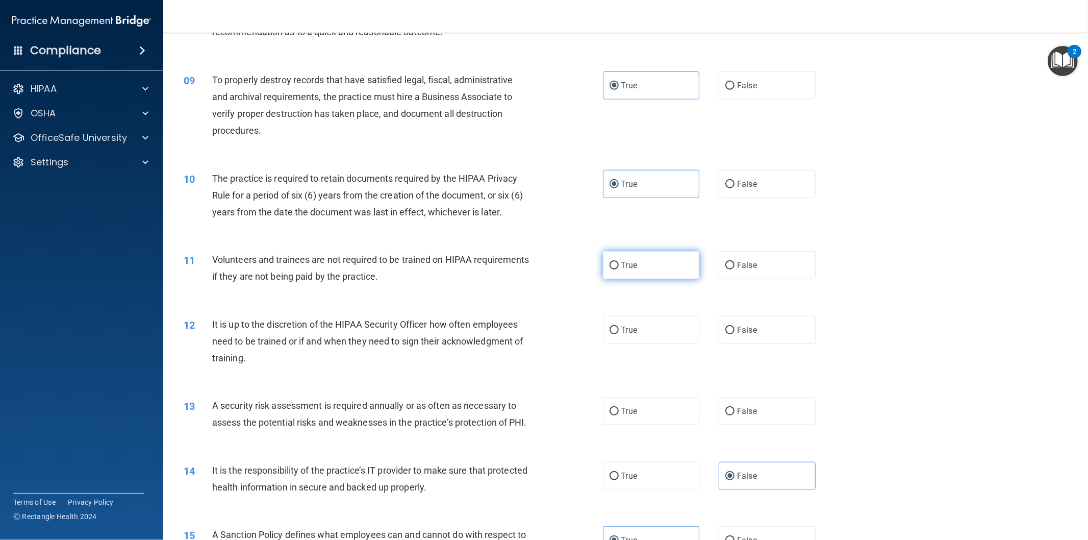
click at [670, 262] on label "True" at bounding box center [651, 265] width 97 height 28
click at [619, 262] on input "True" at bounding box center [614, 266] width 9 height 8
radio input "true"
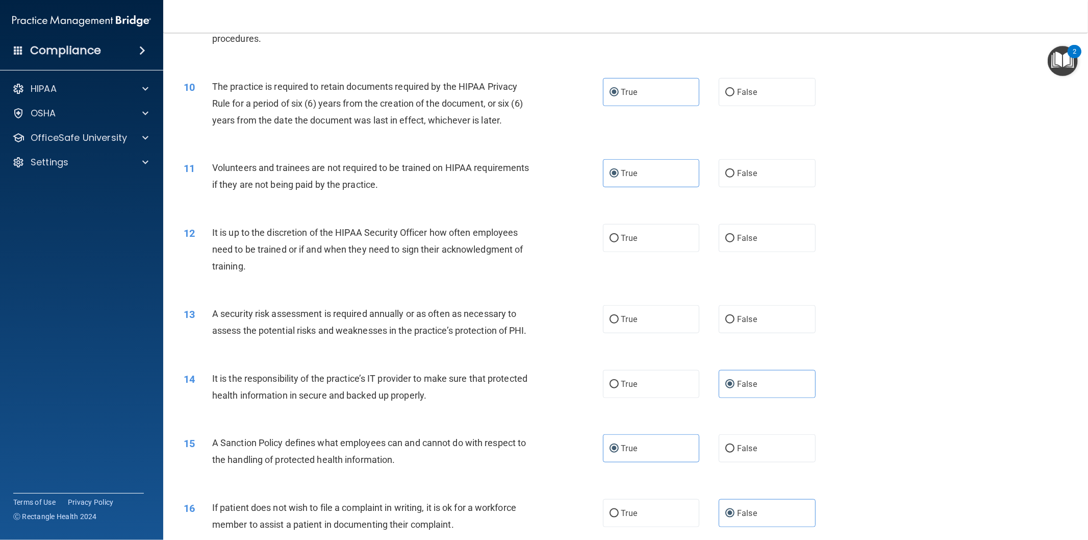
scroll to position [775, 0]
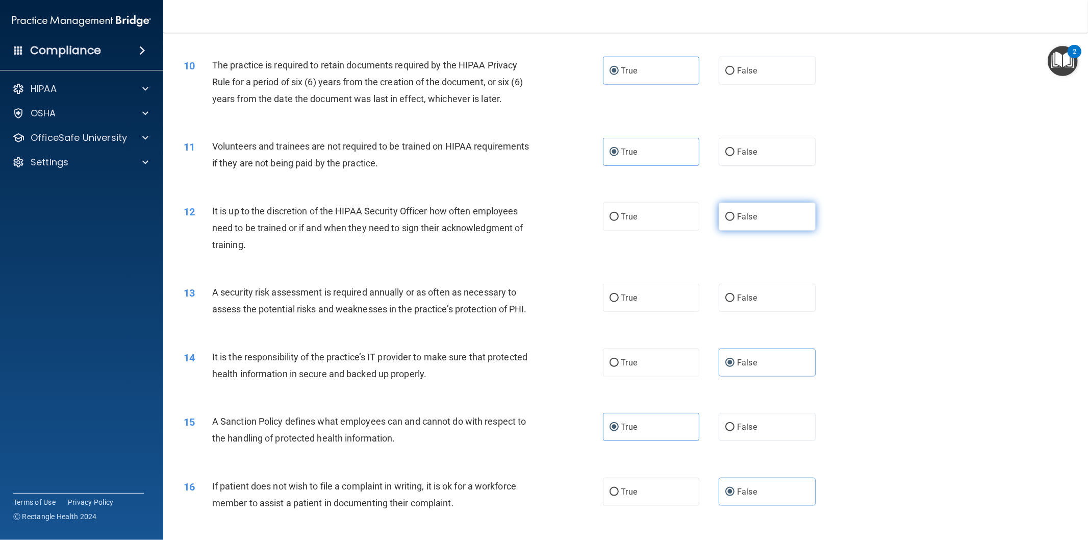
click at [783, 225] on label "False" at bounding box center [767, 217] width 97 height 28
click at [735, 221] on input "False" at bounding box center [730, 217] width 9 height 8
radio input "true"
click at [636, 290] on label "True" at bounding box center [651, 298] width 97 height 28
click at [619, 294] on input "True" at bounding box center [614, 298] width 9 height 8
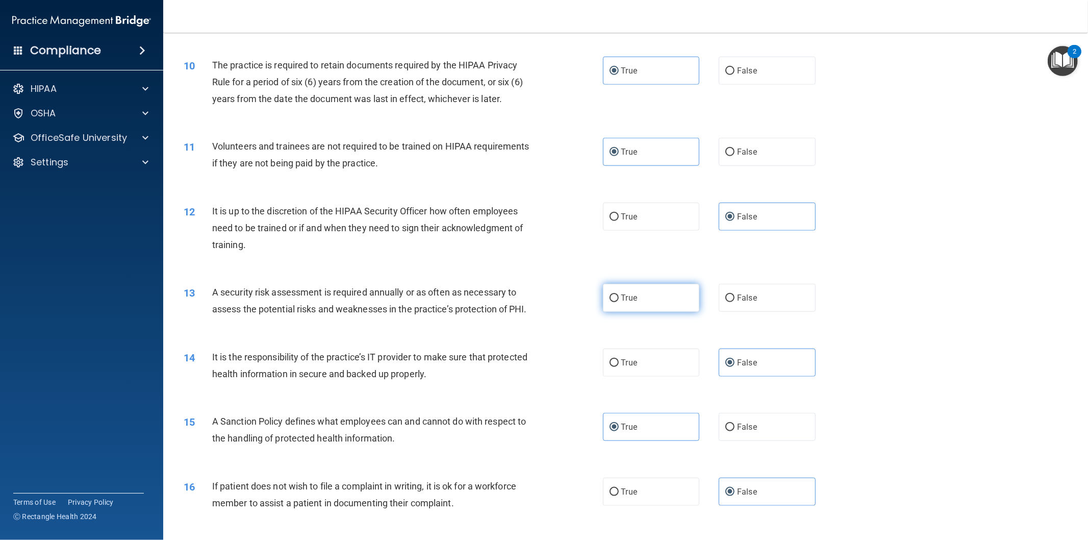
radio input "true"
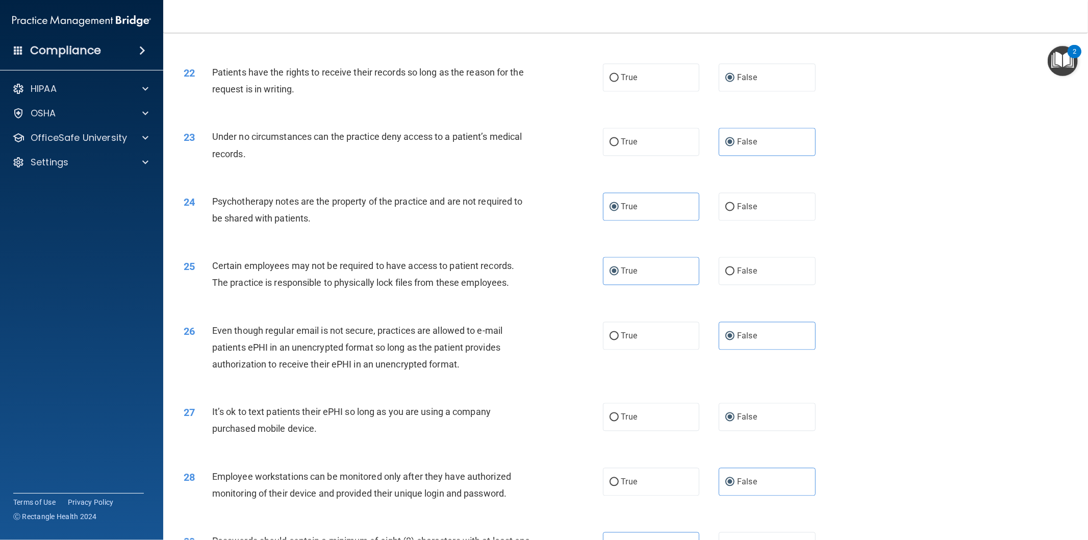
scroll to position [1852, 0]
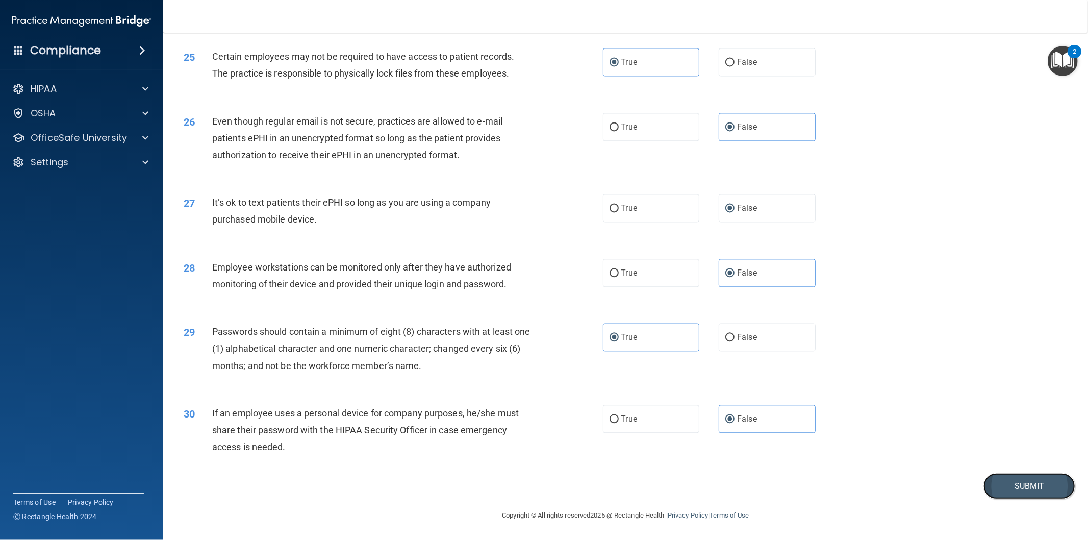
click at [1006, 490] on button "Submit" at bounding box center [1030, 486] width 92 height 26
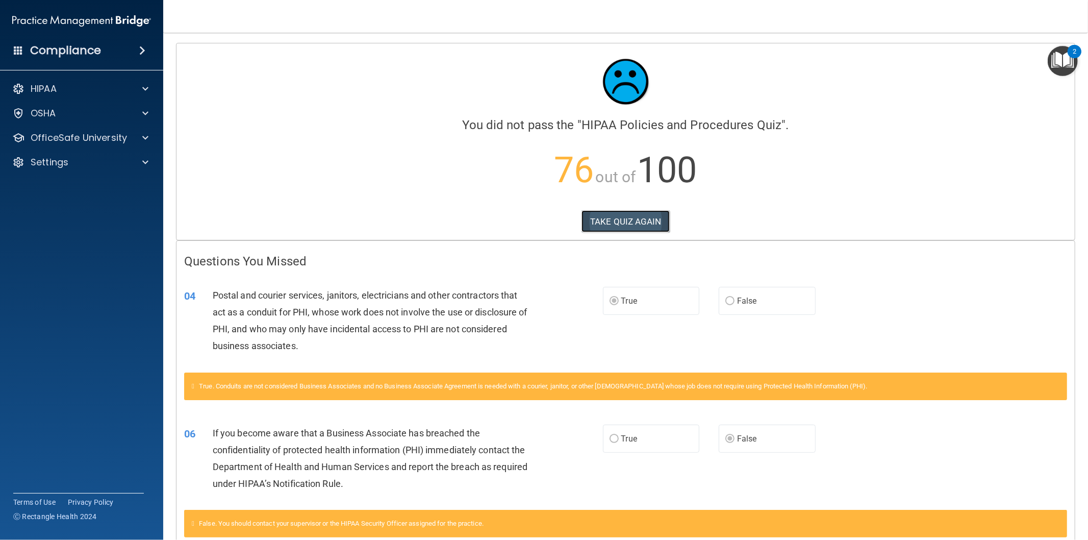
click at [634, 223] on button "TAKE QUIZ AGAIN" at bounding box center [626, 221] width 88 height 22
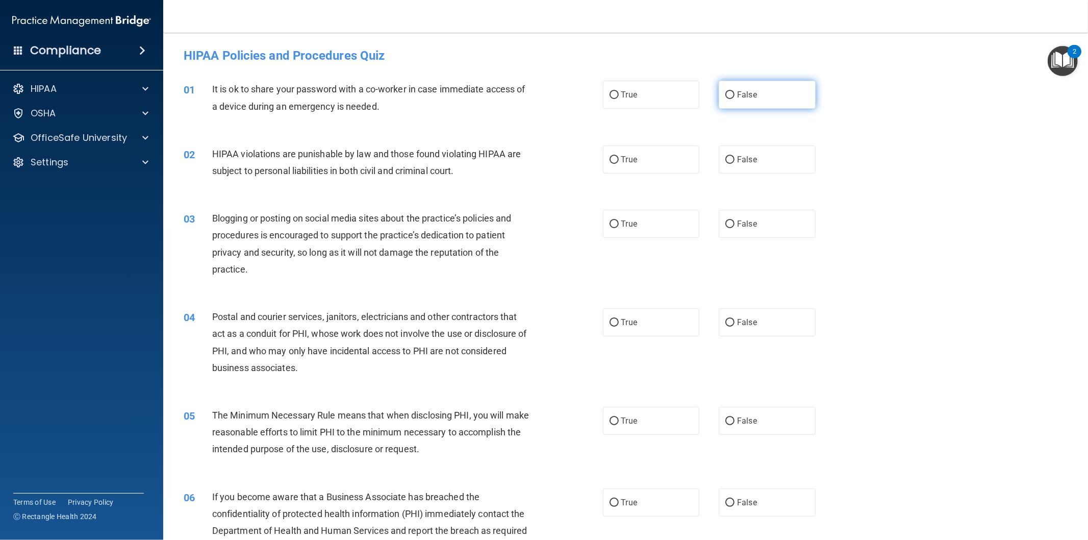
click at [756, 94] on label "False" at bounding box center [767, 95] width 97 height 28
click at [735, 94] on input "False" at bounding box center [730, 95] width 9 height 8
radio input "true"
click at [655, 170] on label "True" at bounding box center [651, 159] width 97 height 28
click at [619, 164] on input "True" at bounding box center [614, 160] width 9 height 8
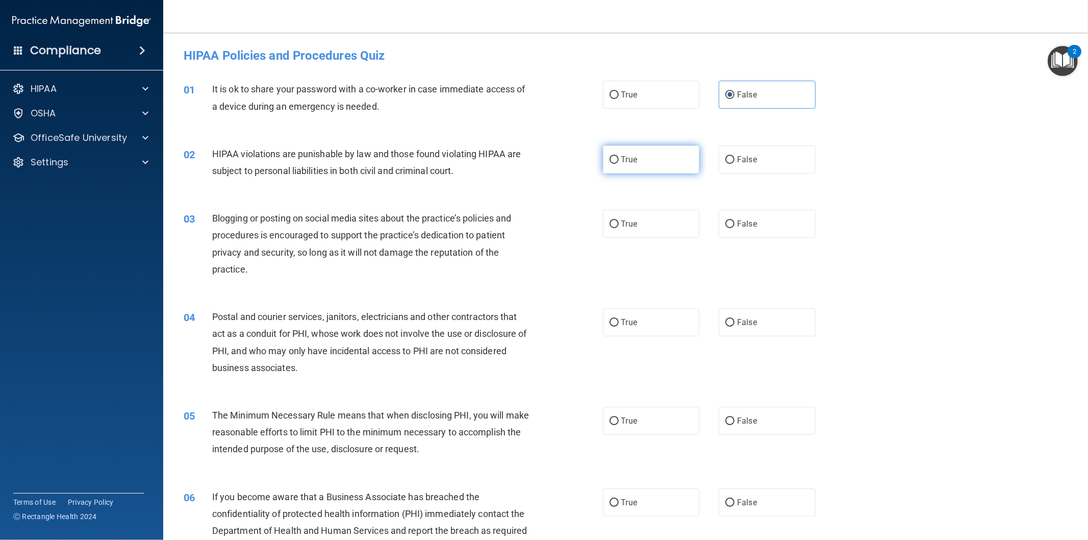
radio input "true"
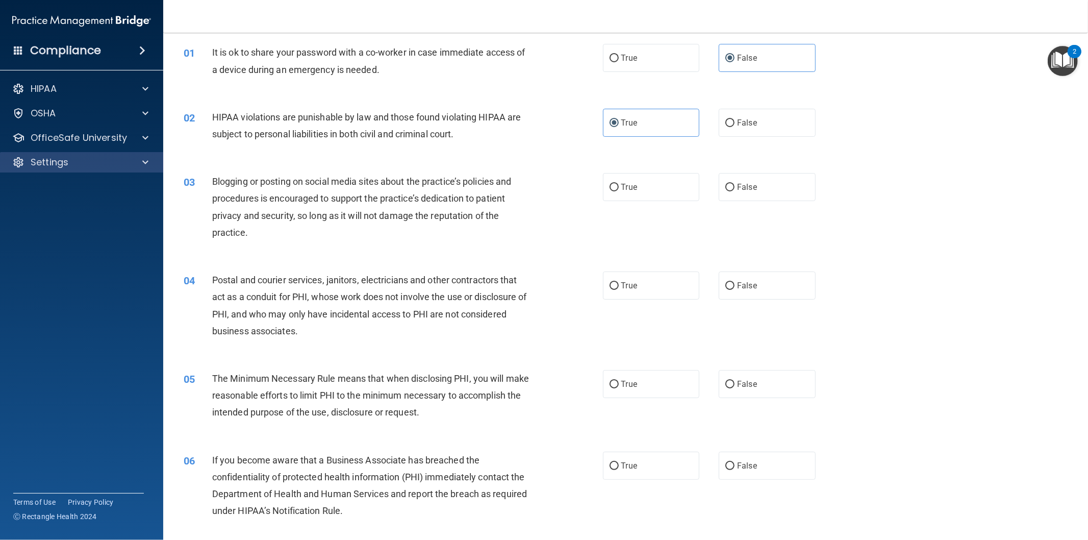
scroll to position [57, 0]
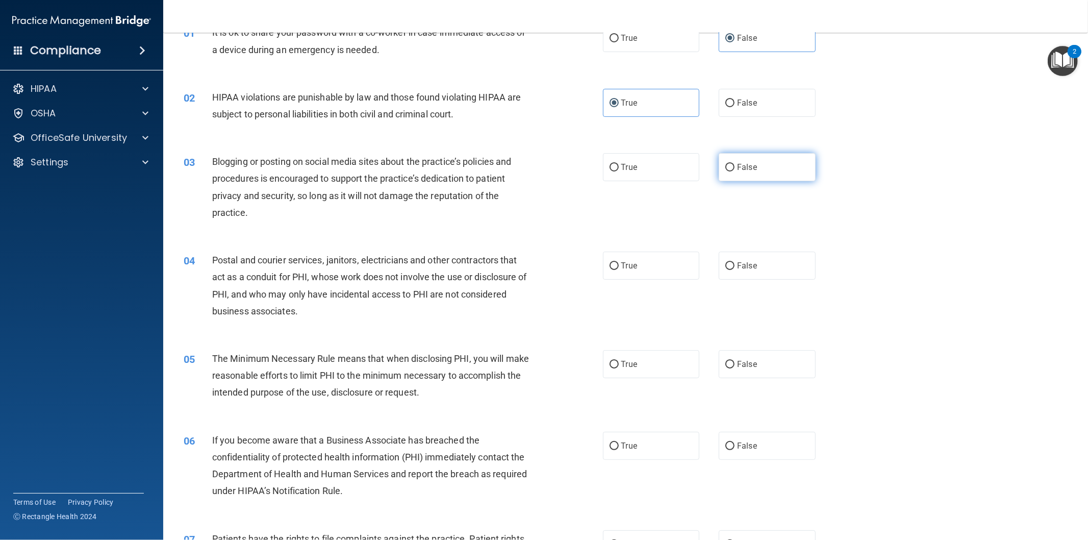
click at [730, 169] on input "False" at bounding box center [730, 168] width 9 height 8
radio input "true"
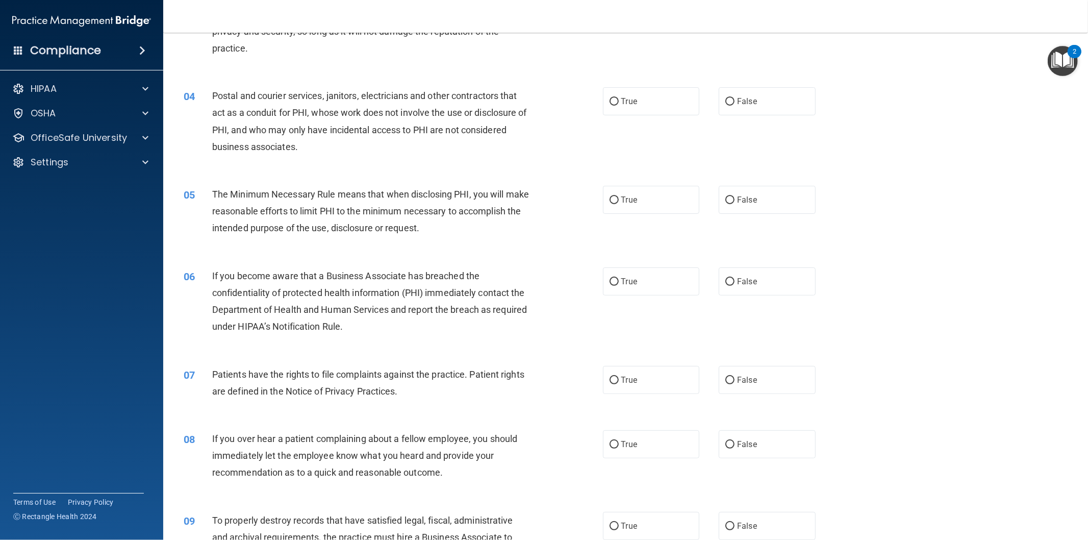
scroll to position [227, 0]
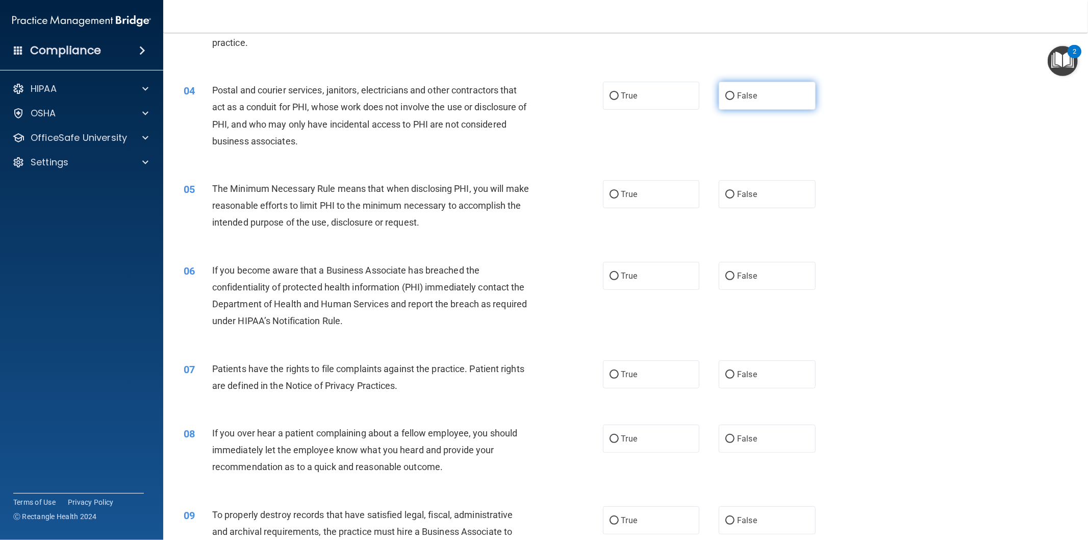
click at [743, 94] on span "False" at bounding box center [747, 96] width 20 height 10
click at [735, 94] on input "False" at bounding box center [730, 96] width 9 height 8
radio input "true"
click at [605, 286] on label "True" at bounding box center [651, 276] width 97 height 28
click at [610, 280] on input "True" at bounding box center [614, 276] width 9 height 8
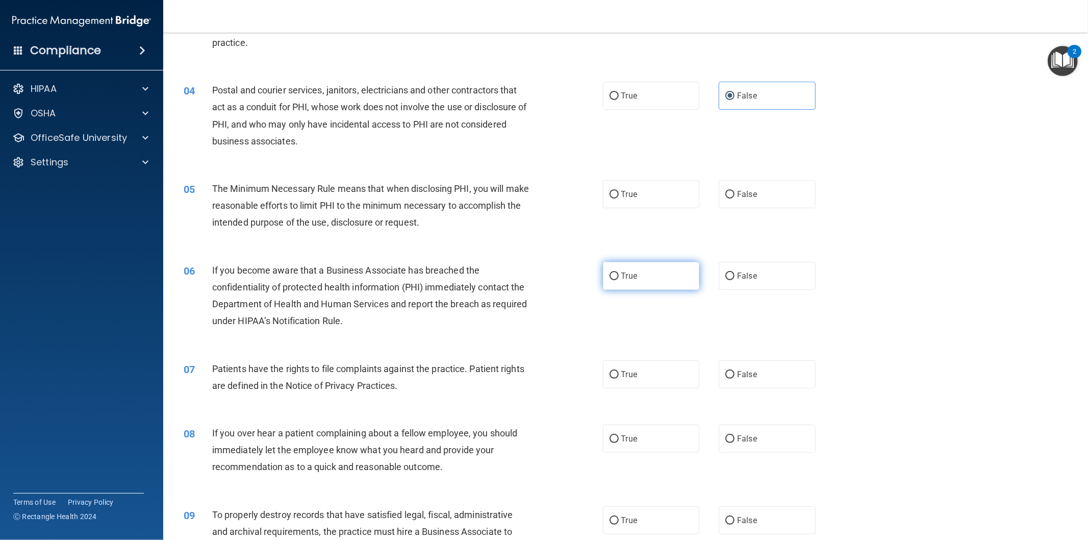
radio input "true"
click at [640, 184] on label "True" at bounding box center [651, 194] width 97 height 28
click at [619, 191] on input "True" at bounding box center [614, 195] width 9 height 8
radio input "true"
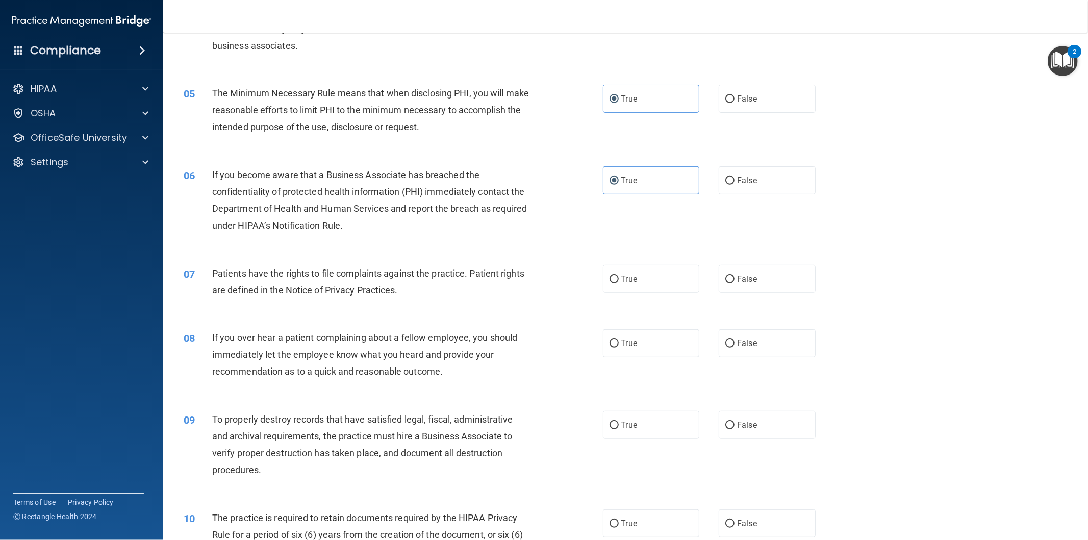
scroll to position [340, 0]
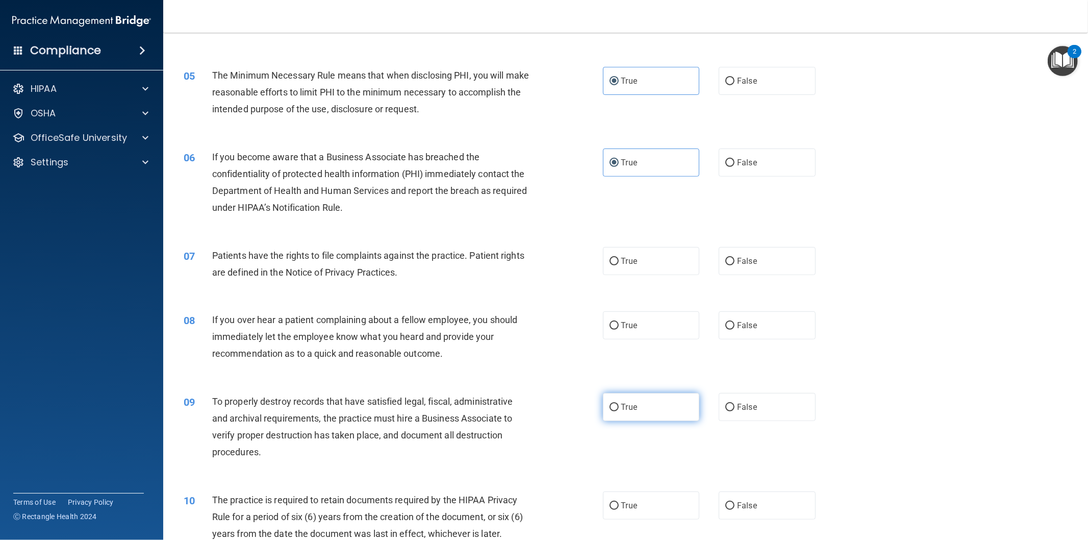
click at [634, 407] on label "True" at bounding box center [651, 407] width 97 height 28
click at [619, 407] on input "True" at bounding box center [614, 408] width 9 height 8
radio input "true"
click at [621, 257] on span "True" at bounding box center [629, 261] width 16 height 10
click at [619, 258] on input "True" at bounding box center [614, 262] width 9 height 8
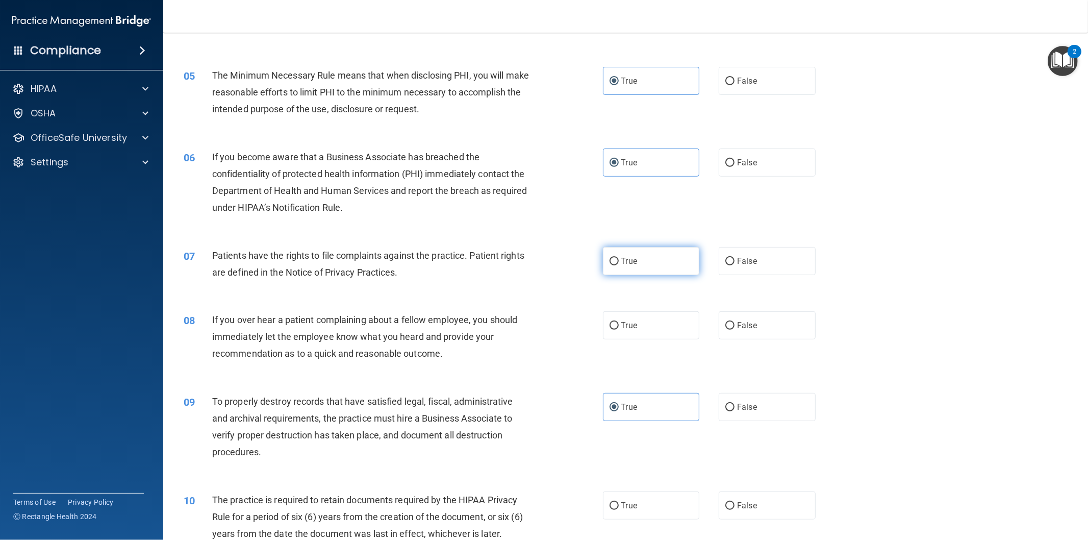
radio input "true"
click at [721, 334] on label "False" at bounding box center [767, 325] width 97 height 28
click at [726, 330] on input "False" at bounding box center [730, 326] width 9 height 8
radio input "true"
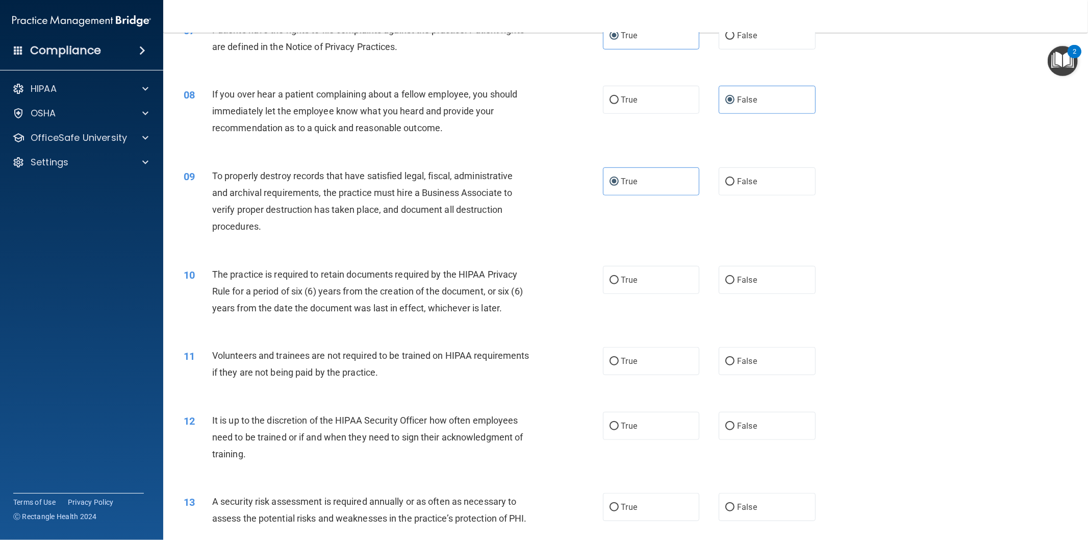
scroll to position [567, 0]
